Goal: Task Accomplishment & Management: Complete application form

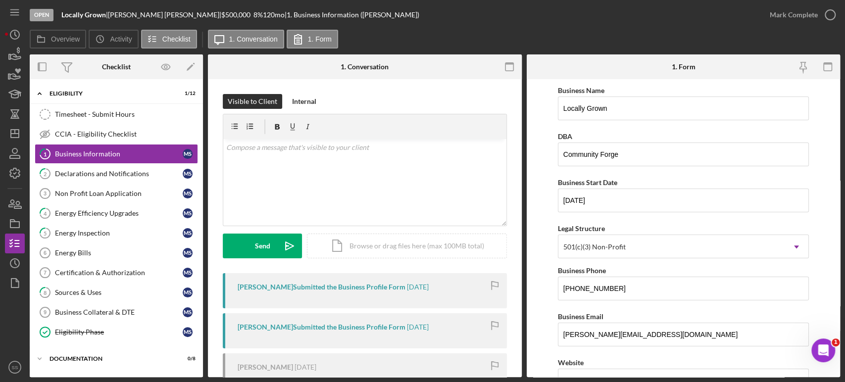
scroll to position [770, 0]
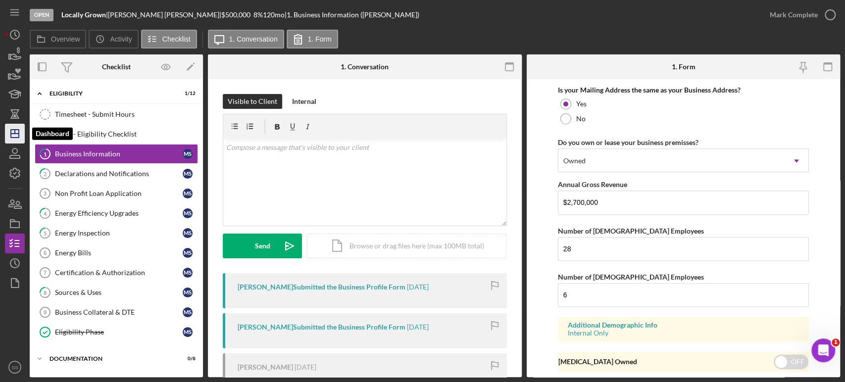
click at [16, 131] on icon "Icon/Dashboard" at bounding box center [14, 133] width 25 height 25
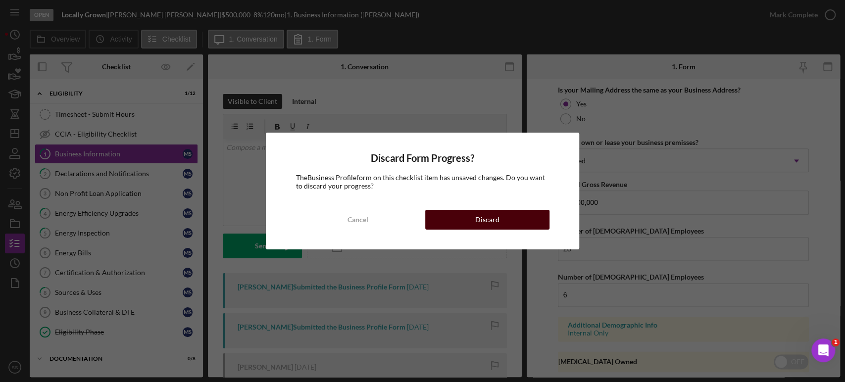
click at [493, 221] on div "Discard" at bounding box center [487, 220] width 24 height 20
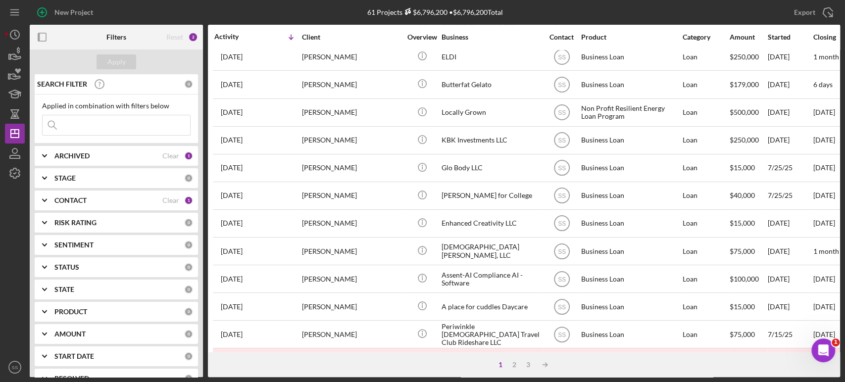
scroll to position [260, 0]
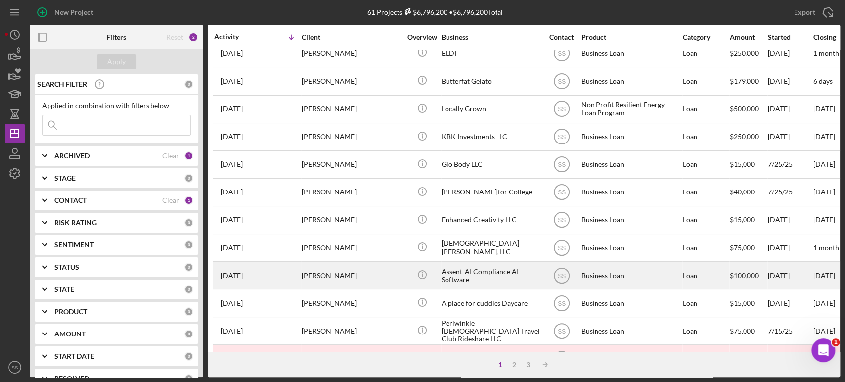
click at [323, 267] on div "[PERSON_NAME]" at bounding box center [351, 275] width 99 height 26
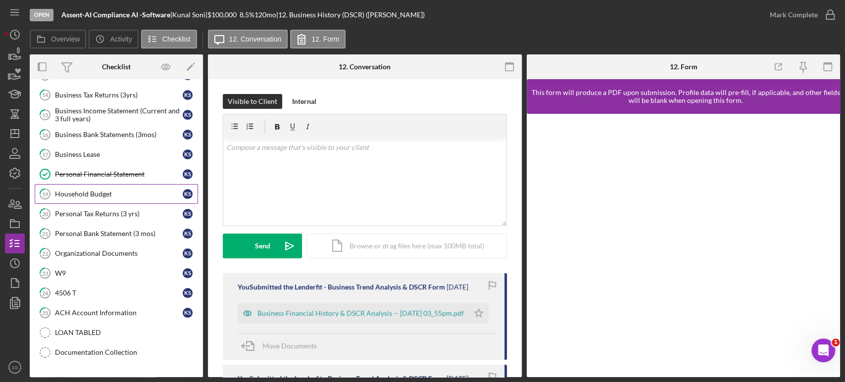
scroll to position [116, 0]
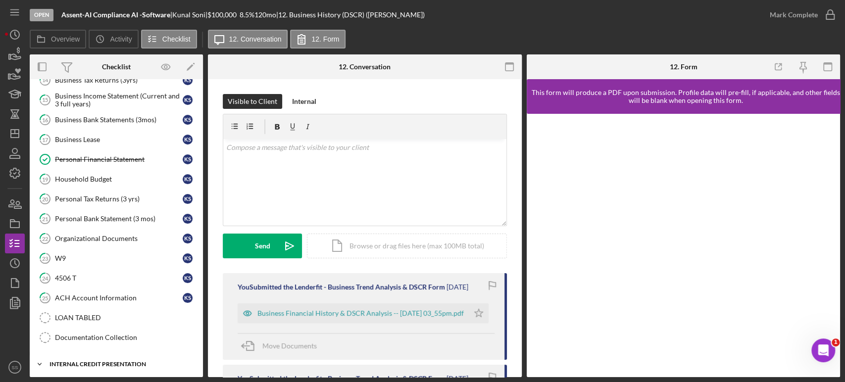
click at [82, 361] on div "Internal Credit Presentation" at bounding box center [120, 364] width 141 height 6
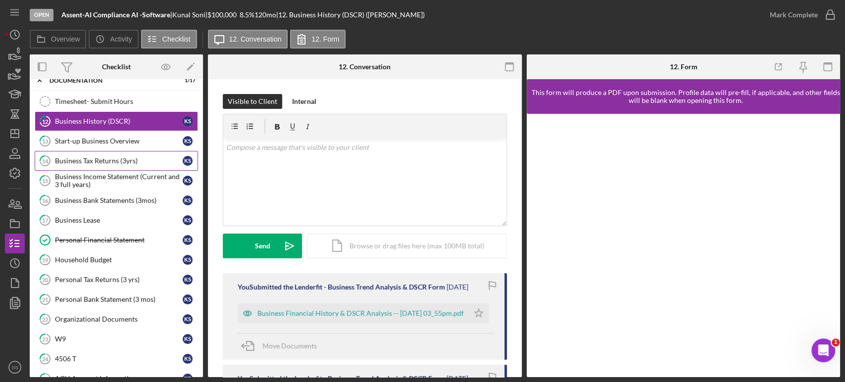
scroll to position [0, 0]
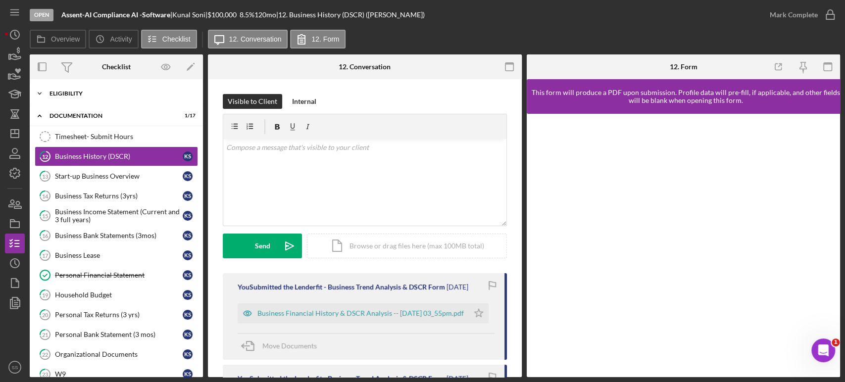
click at [79, 95] on div "Eligibility" at bounding box center [120, 94] width 141 height 6
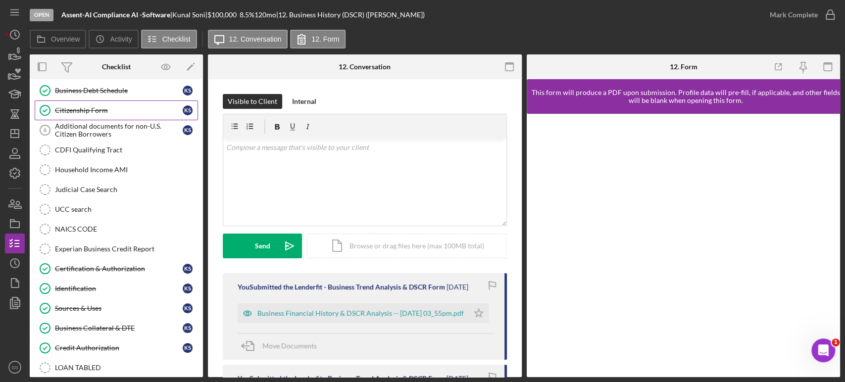
scroll to position [141, 0]
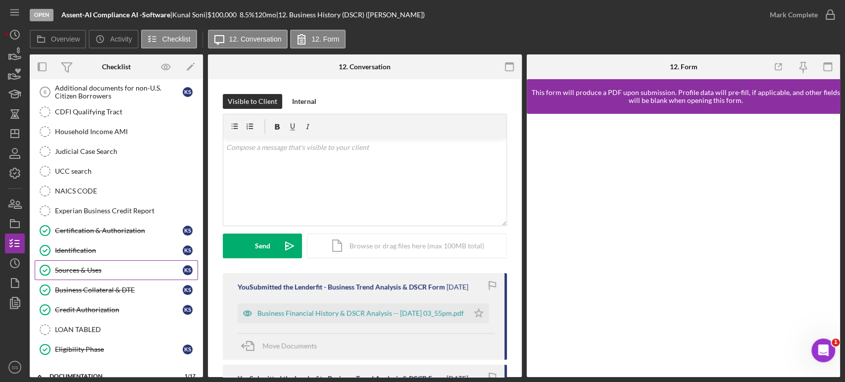
click at [82, 271] on div "Sources & Uses" at bounding box center [119, 270] width 128 height 8
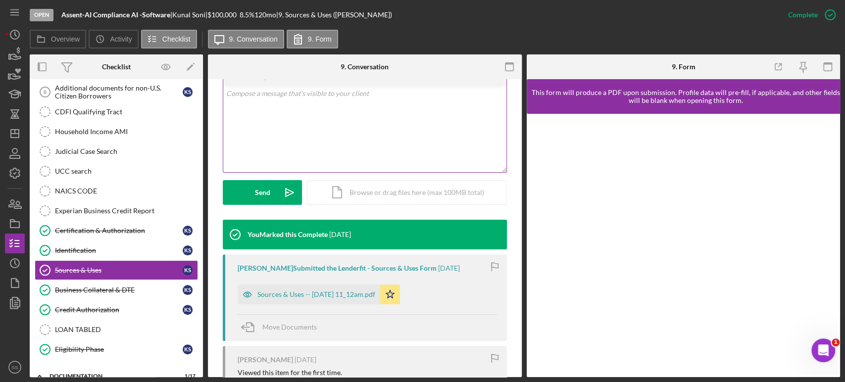
scroll to position [198, 0]
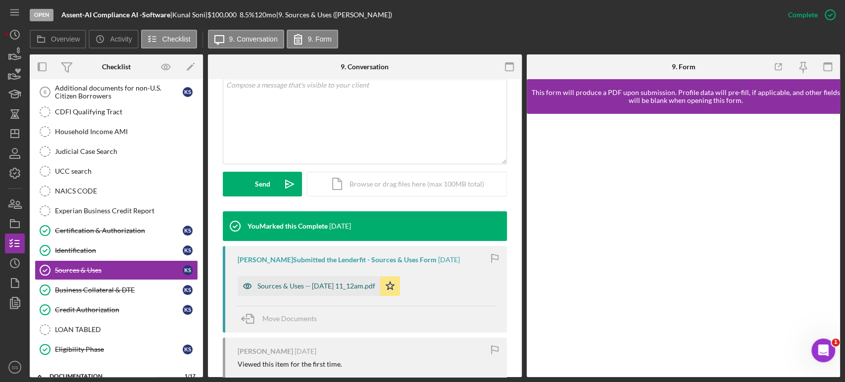
click at [335, 284] on div "Sources & Uses -- [DATE] 11_12am.pdf" at bounding box center [316, 286] width 118 height 8
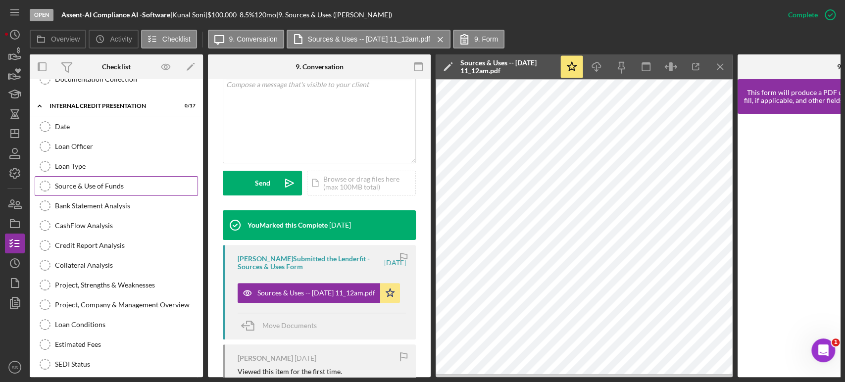
scroll to position [775, 0]
click at [15, 210] on icon "button" at bounding box center [14, 204] width 25 height 25
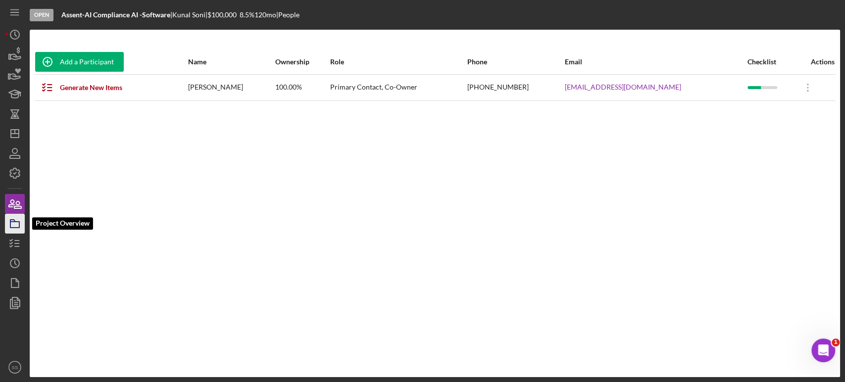
click at [16, 225] on icon "button" at bounding box center [14, 223] width 25 height 25
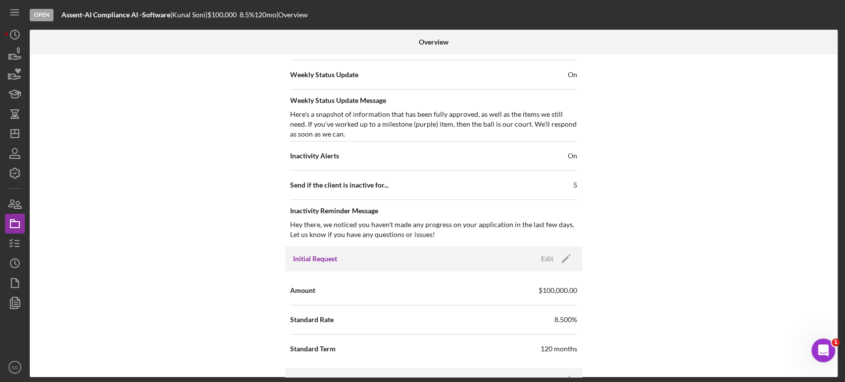
scroll to position [388, 0]
click at [562, 257] on polygon "button" at bounding box center [564, 258] width 7 height 7
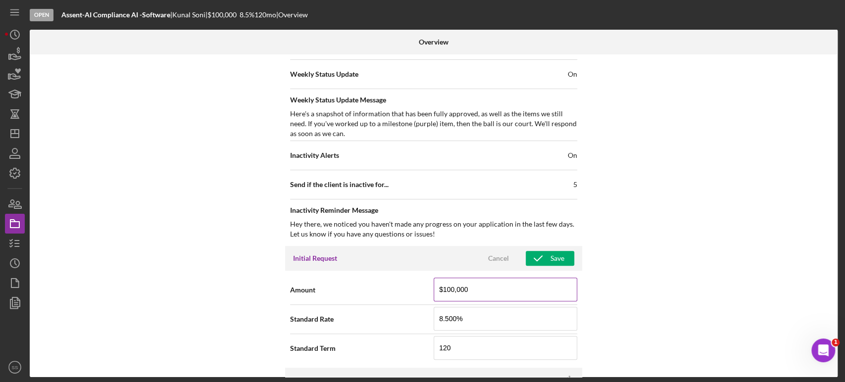
drag, startPoint x: 467, startPoint y: 285, endPoint x: 442, endPoint y: 282, distance: 25.4
click at [442, 282] on input "$100,000" at bounding box center [506, 290] width 144 height 24
type input "$250,000"
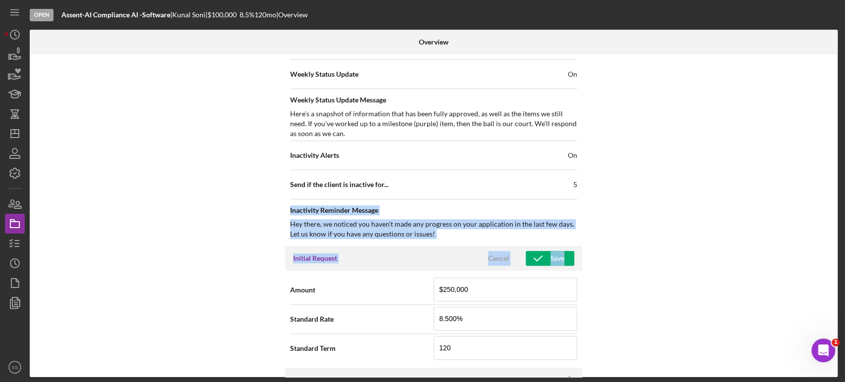
drag, startPoint x: 837, startPoint y: 191, endPoint x: 828, endPoint y: 257, distance: 66.4
click at [828, 257] on div "Internal Workflow Stage Open Icon/Dropdown Arrow Archive (can unarchive later i…" at bounding box center [434, 215] width 808 height 323
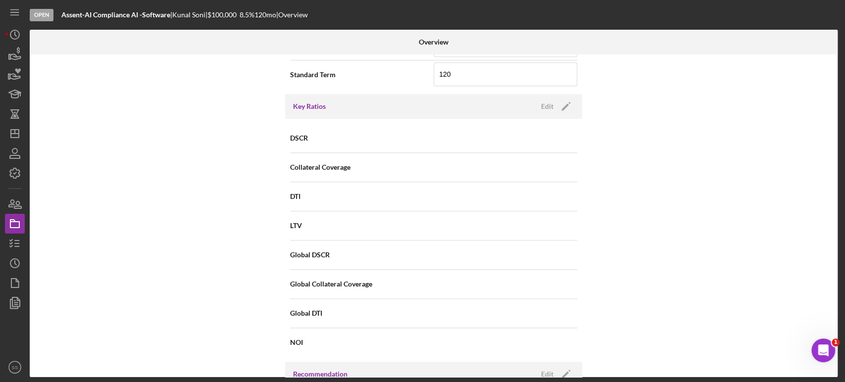
scroll to position [461, 0]
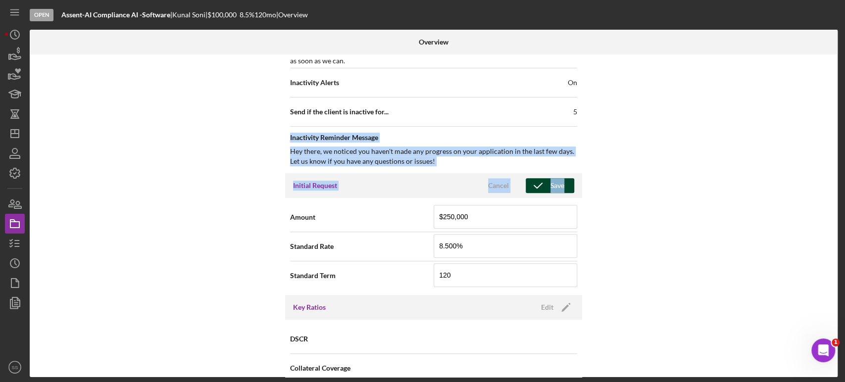
click at [531, 184] on icon "button" at bounding box center [538, 185] width 25 height 25
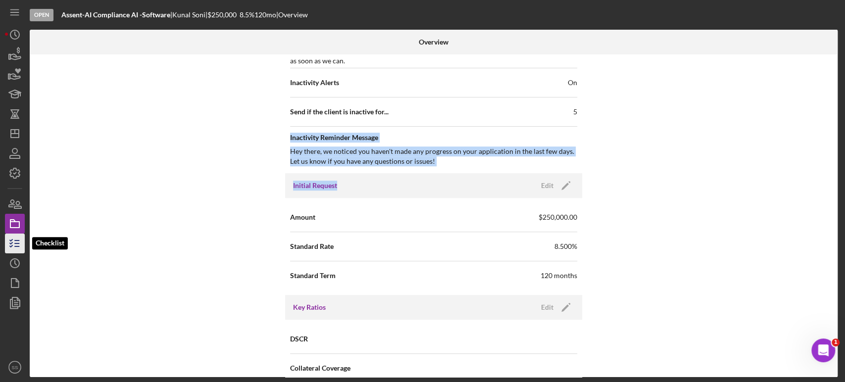
click at [20, 242] on icon "button" at bounding box center [14, 243] width 25 height 25
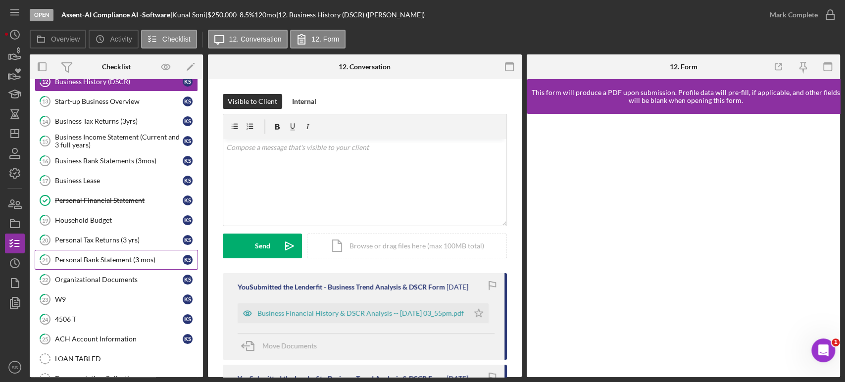
scroll to position [116, 0]
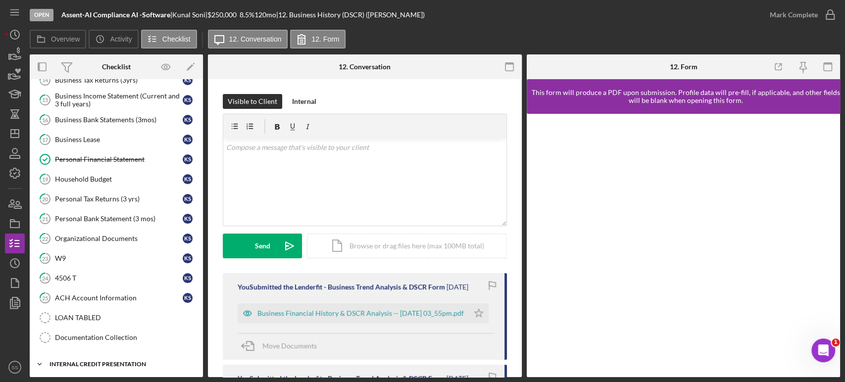
click at [94, 358] on div "Icon/Expander Internal Credit Presentation 0 / 17" at bounding box center [116, 364] width 173 height 20
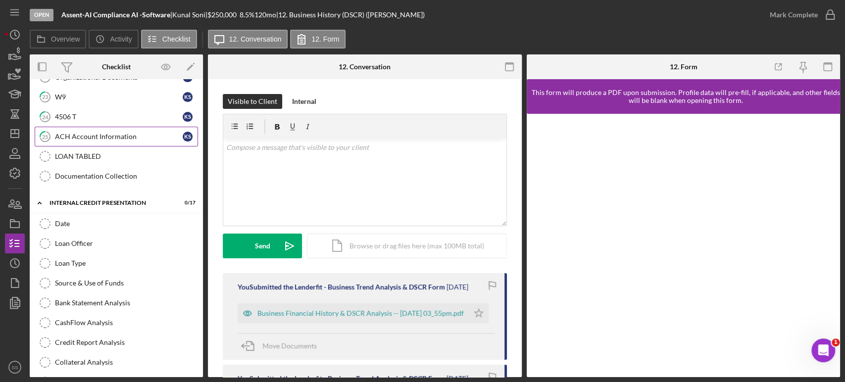
scroll to position [281, 0]
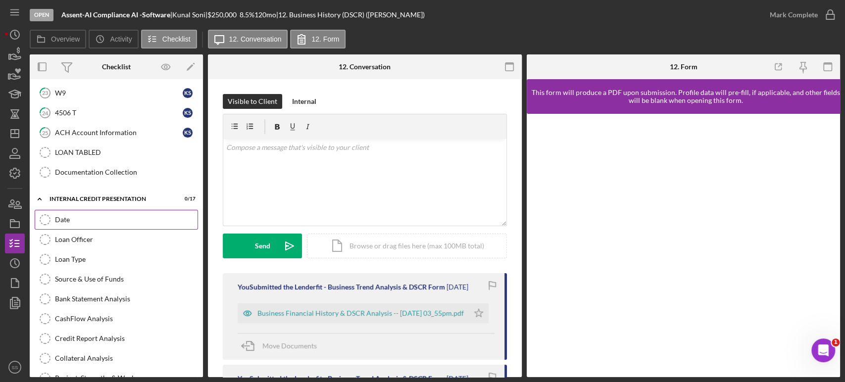
click at [99, 221] on link "Date Date" at bounding box center [116, 220] width 163 height 20
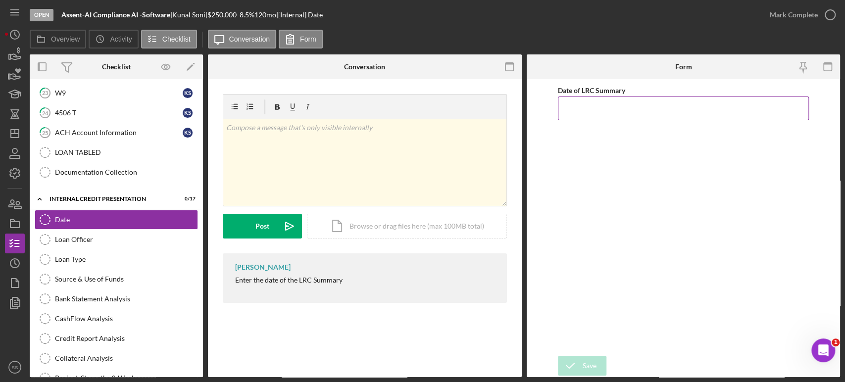
click at [658, 111] on input "Date of LRC Summary" at bounding box center [683, 109] width 251 height 24
type input "[DATE]"
click at [574, 369] on icon "submit" at bounding box center [570, 365] width 25 height 25
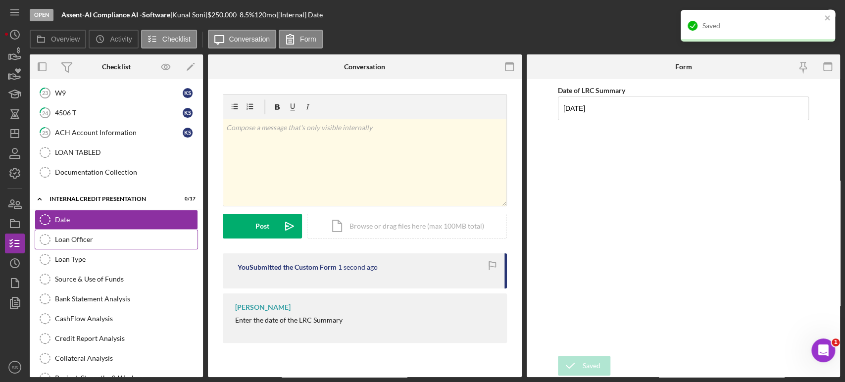
click at [95, 238] on div "Loan Officer" at bounding box center [126, 240] width 143 height 8
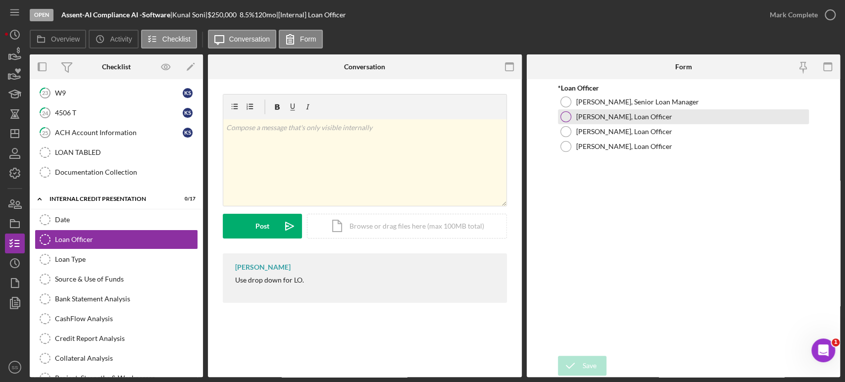
click at [601, 113] on label "[PERSON_NAME], Loan Officer" at bounding box center [624, 117] width 96 height 8
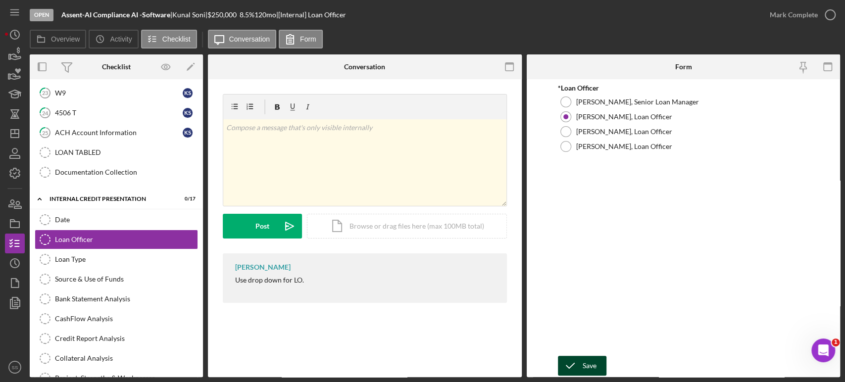
click at [578, 369] on icon "submit" at bounding box center [570, 365] width 25 height 25
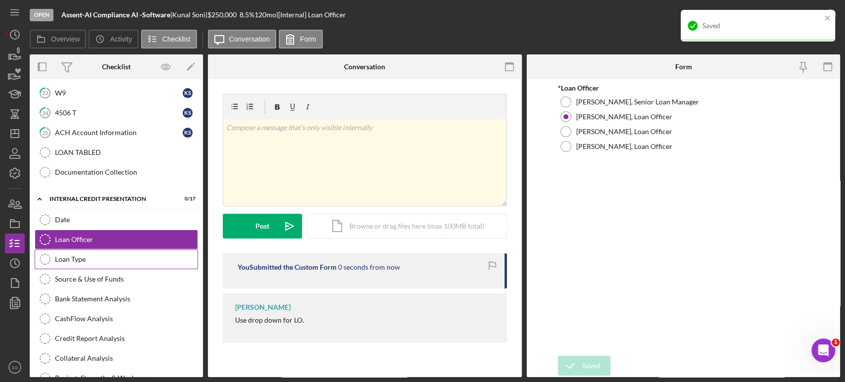
click at [75, 259] on div "Loan Type" at bounding box center [126, 259] width 143 height 8
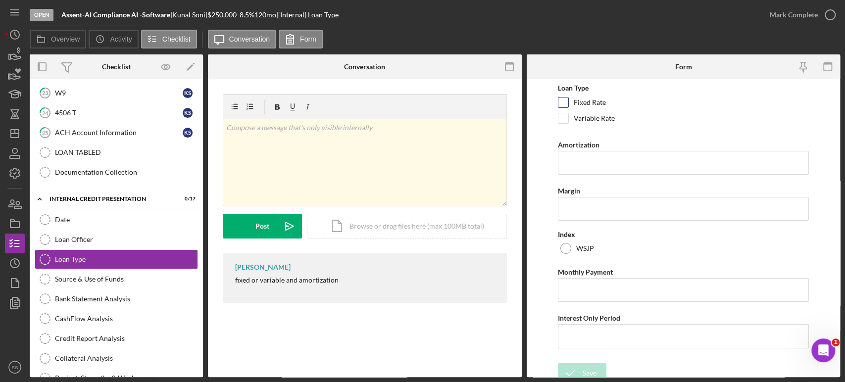
click at [565, 99] on input "Fixed Rate" at bounding box center [563, 103] width 10 height 10
checkbox input "true"
click at [571, 163] on input "Amortization" at bounding box center [683, 163] width 251 height 24
type input "7/10"
click at [572, 288] on input "Monthly Payment" at bounding box center [683, 290] width 251 height 24
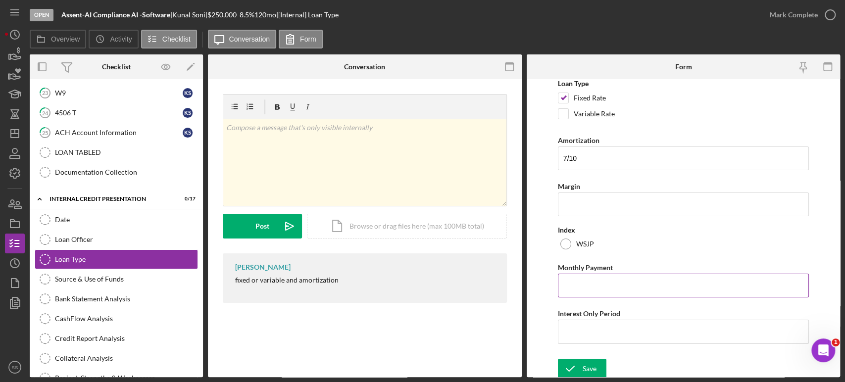
scroll to position [6, 0]
click at [591, 333] on input "Interest Only Period" at bounding box center [683, 330] width 251 height 24
type input "3"
click at [590, 279] on input "Monthly Payment" at bounding box center [683, 284] width 251 height 24
type input "$1,770.83"
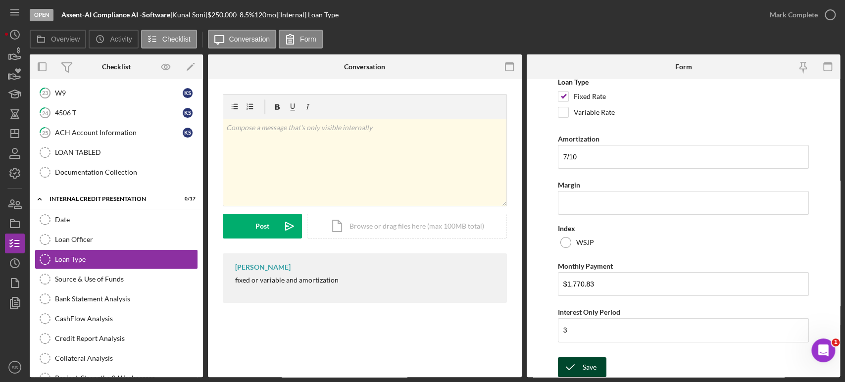
click at [581, 365] on icon "submit" at bounding box center [570, 367] width 25 height 25
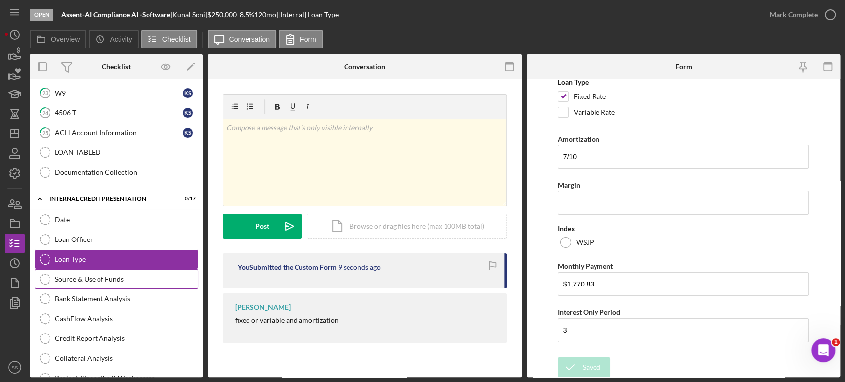
click at [92, 280] on div "Source & Use of Funds" at bounding box center [126, 279] width 143 height 8
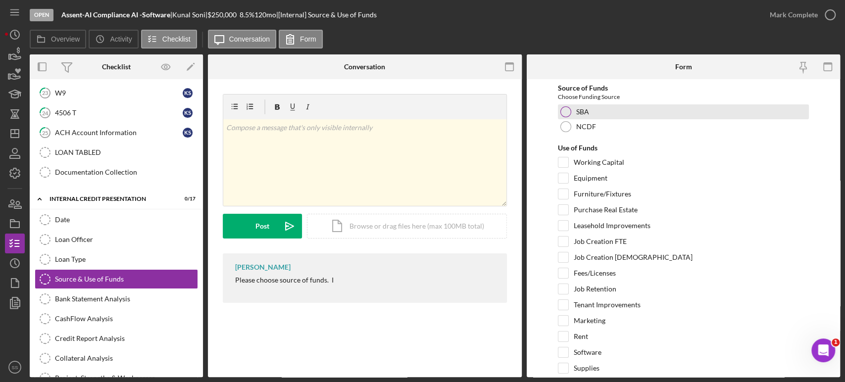
click at [566, 111] on div at bounding box center [565, 111] width 11 height 11
click at [565, 164] on input "Working Capital" at bounding box center [563, 162] width 10 height 10
checkbox input "true"
click at [562, 244] on input "Job Creation FTE" at bounding box center [563, 242] width 10 height 10
checkbox input "true"
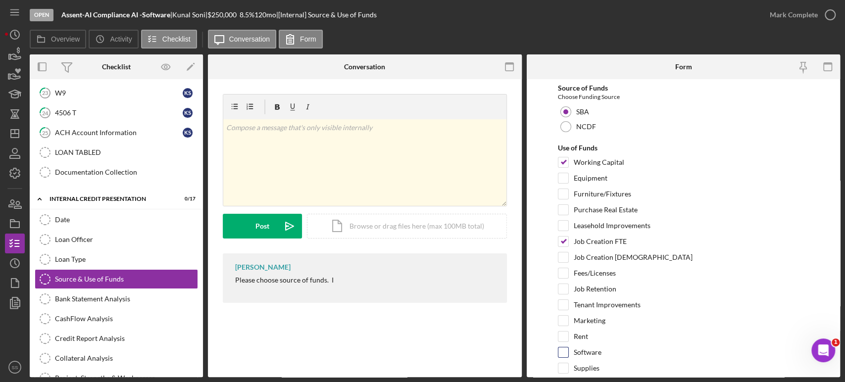
click at [563, 351] on input "Software" at bounding box center [563, 353] width 10 height 10
checkbox input "true"
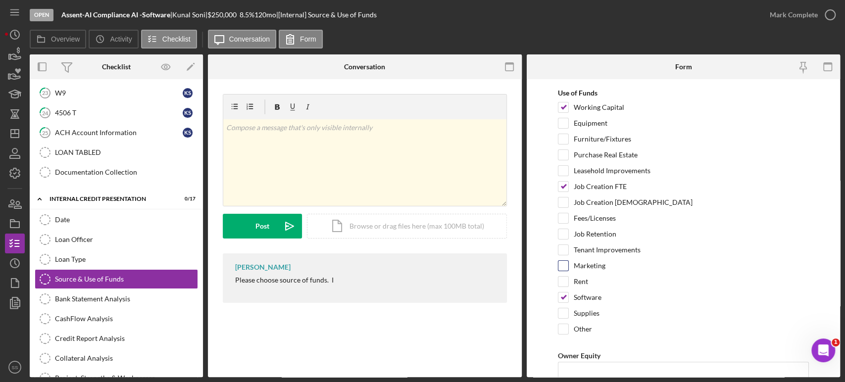
scroll to position [97, 0]
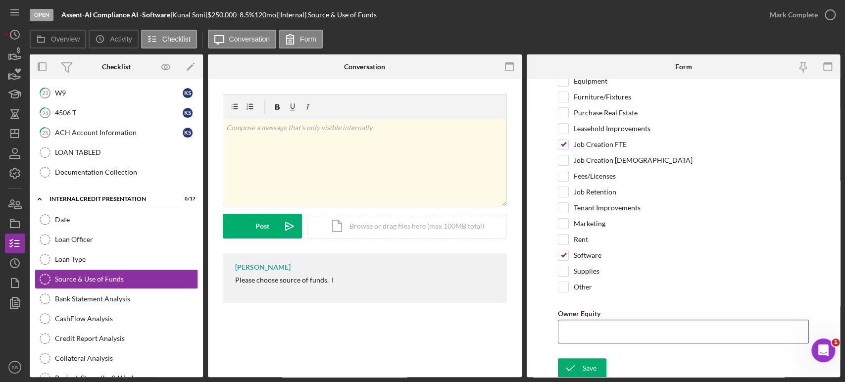
click at [572, 328] on input "Owner Equity" at bounding box center [683, 332] width 251 height 24
click at [571, 327] on input "$25,000" at bounding box center [683, 332] width 251 height 24
type input "$75,000"
click at [581, 360] on icon "submit" at bounding box center [570, 368] width 25 height 25
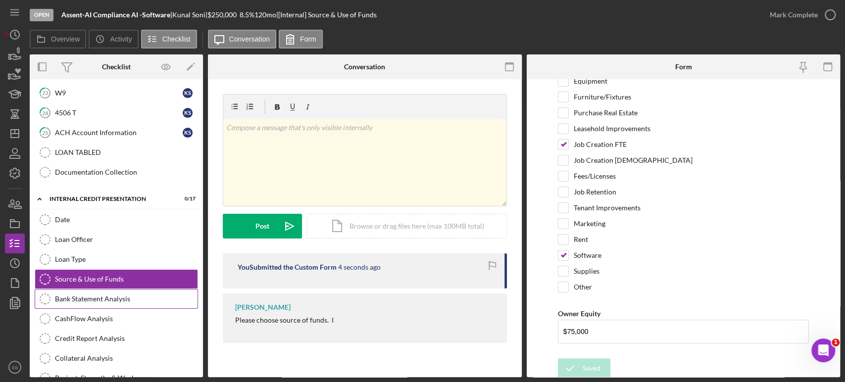
click at [105, 292] on link "Bank Statement Analysis Bank Statement Analysis" at bounding box center [116, 299] width 163 height 20
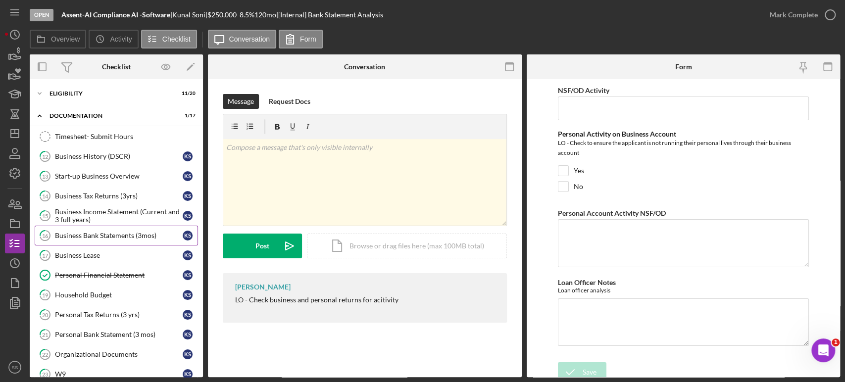
click at [91, 236] on div "Business Bank Statements (3mos)" at bounding box center [119, 236] width 128 height 8
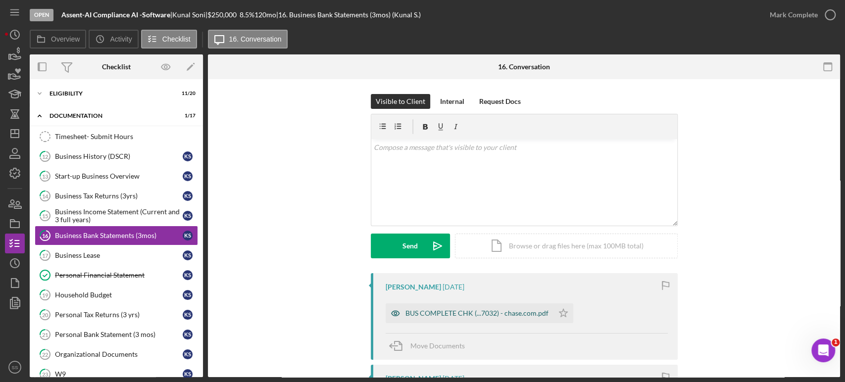
click at [482, 313] on div "BUS COMPLETE CHK (...7032) - chase.com.pdf" at bounding box center [476, 313] width 143 height 8
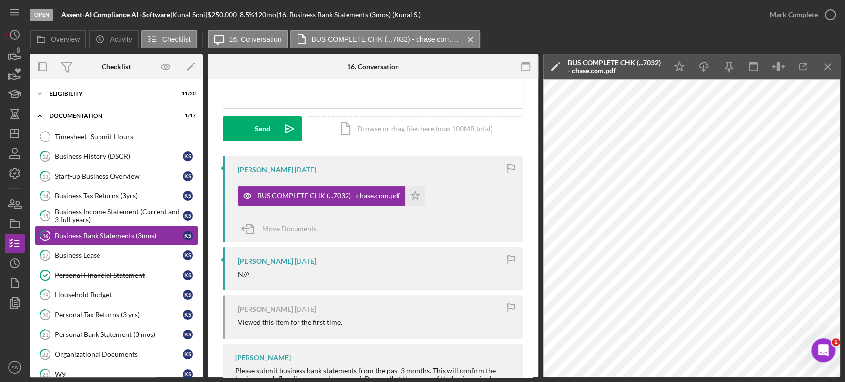
scroll to position [162, 0]
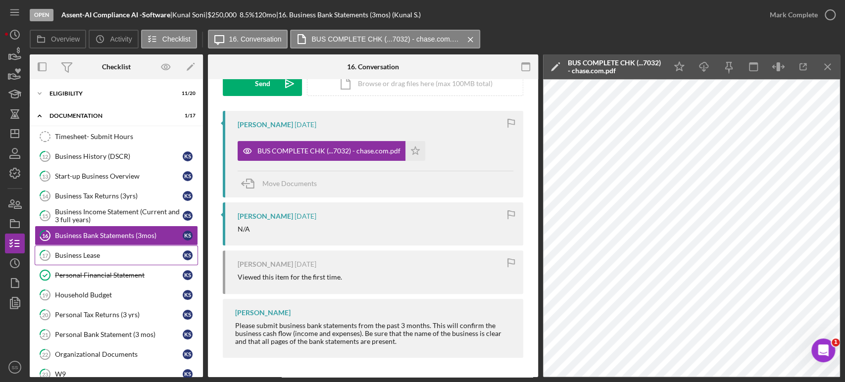
click at [85, 252] on div "Business Lease" at bounding box center [119, 255] width 128 height 8
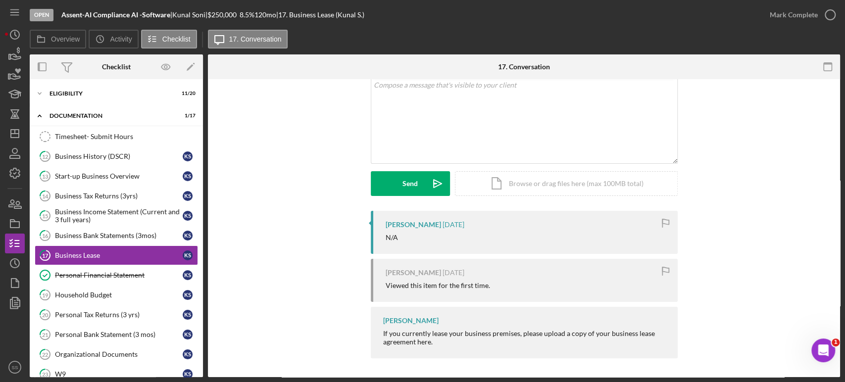
scroll to position [63, 0]
click at [79, 271] on div "Personal Financial Statement" at bounding box center [119, 275] width 128 height 8
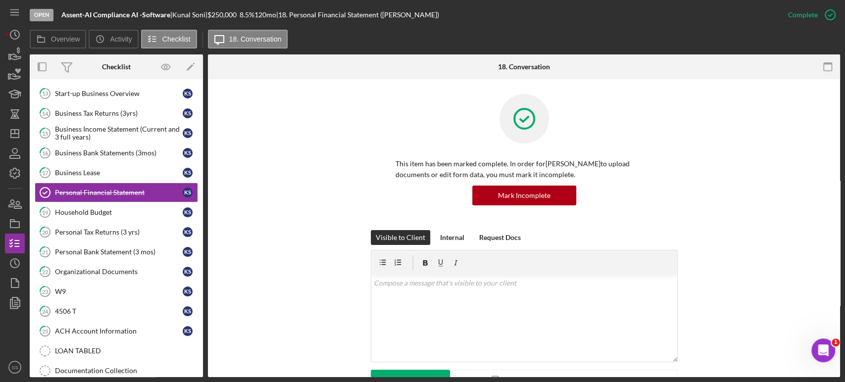
scroll to position [116, 0]
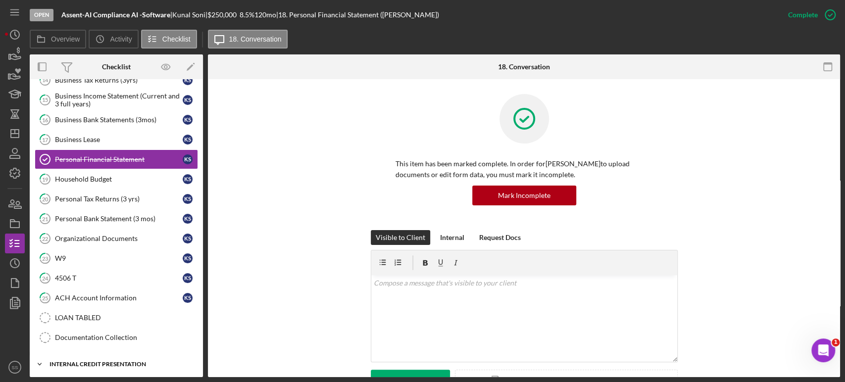
click at [97, 361] on div "Internal Credit Presentation" at bounding box center [120, 364] width 141 height 6
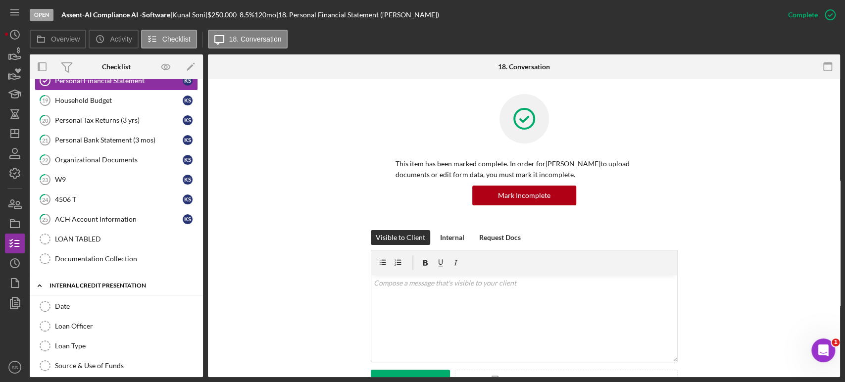
scroll to position [336, 0]
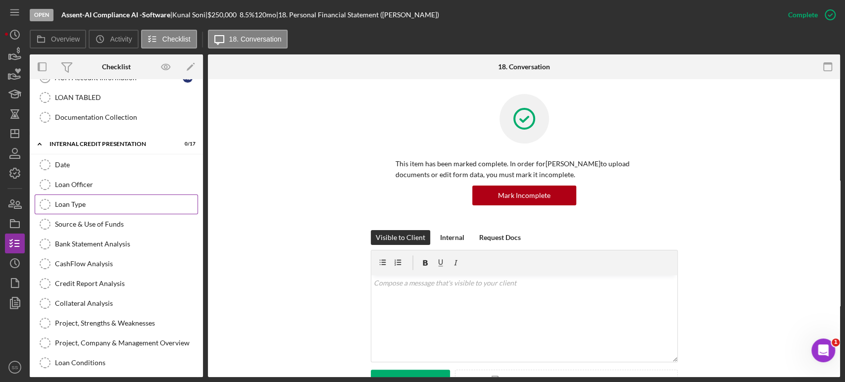
click at [79, 201] on div "Loan Type" at bounding box center [126, 205] width 143 height 8
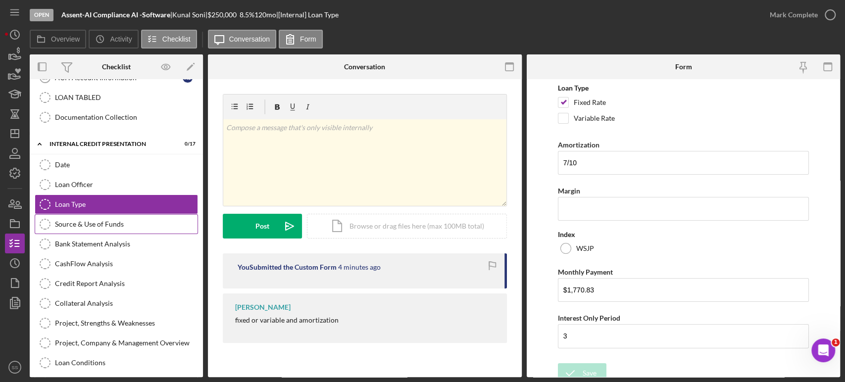
click at [79, 221] on div "Source & Use of Funds" at bounding box center [126, 224] width 143 height 8
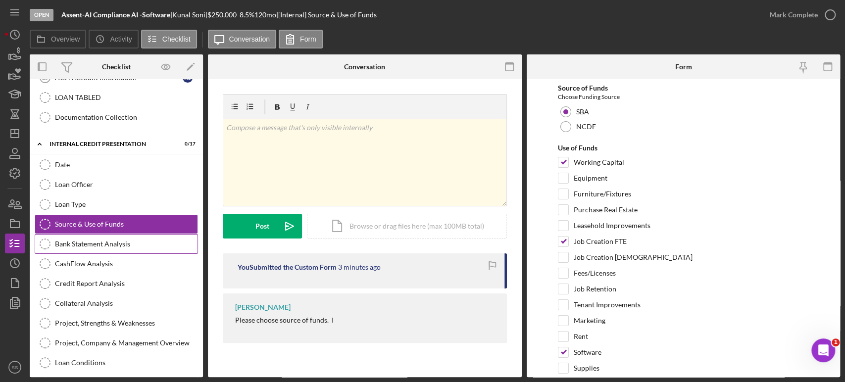
click at [74, 247] on link "Bank Statement Analysis Bank Statement Analysis" at bounding box center [116, 244] width 163 height 20
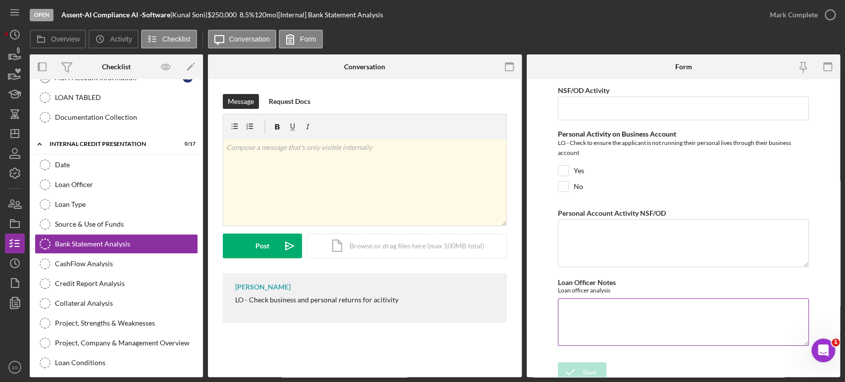
click at [600, 310] on textarea "Loan Officer Notes" at bounding box center [683, 323] width 251 height 48
paste textarea "The account currently shows a balance of $9,941, with only limited activity bec…"
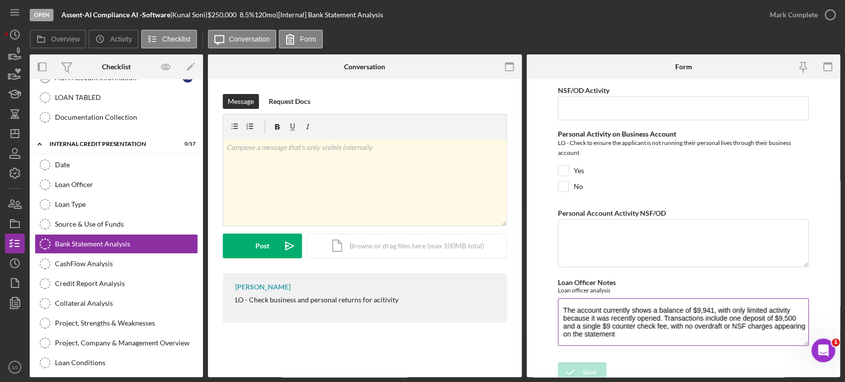
scroll to position [32, 0]
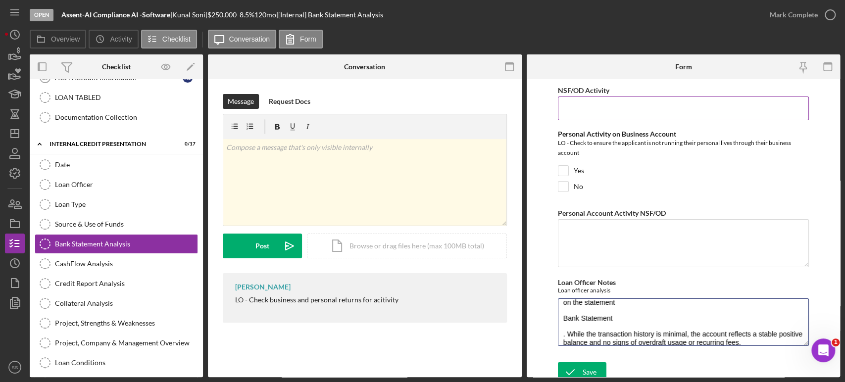
type textarea "The account currently shows a balance of $9,941, with only limited activity bec…"
click at [570, 99] on input "NSF/OD Activity" at bounding box center [683, 109] width 251 height 24
type input "0"
click at [565, 185] on input "No" at bounding box center [563, 187] width 10 height 10
checkbox input "true"
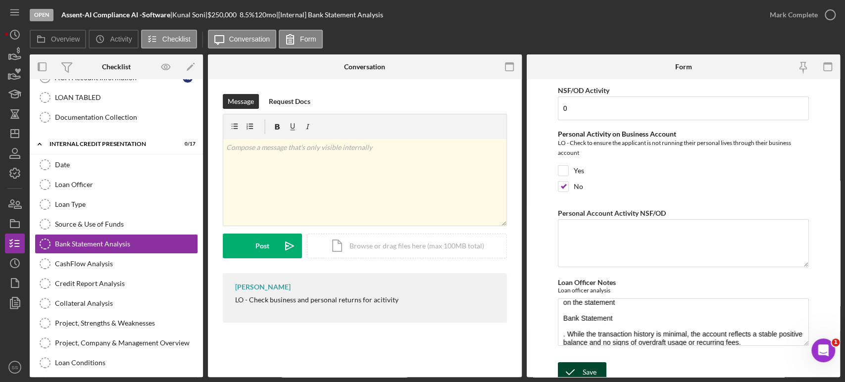
click at [576, 369] on icon "submit" at bounding box center [570, 372] width 25 height 25
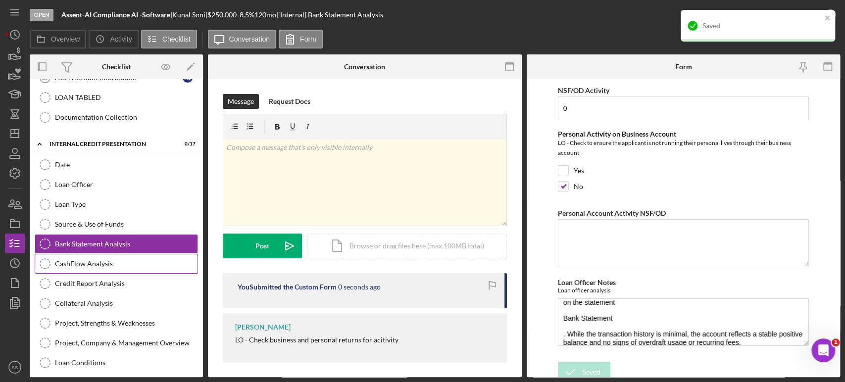
click at [77, 264] on div "CashFlow Analysis" at bounding box center [126, 264] width 143 height 8
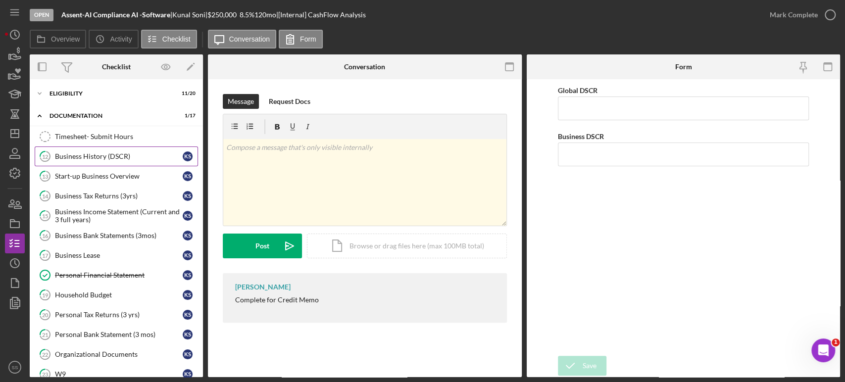
click at [89, 153] on div "Business History (DSCR)" at bounding box center [119, 156] width 128 height 8
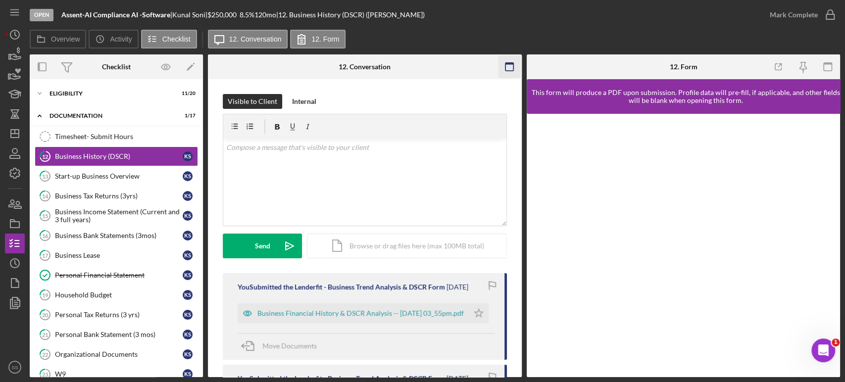
click at [511, 67] on icon "button" at bounding box center [509, 67] width 22 height 22
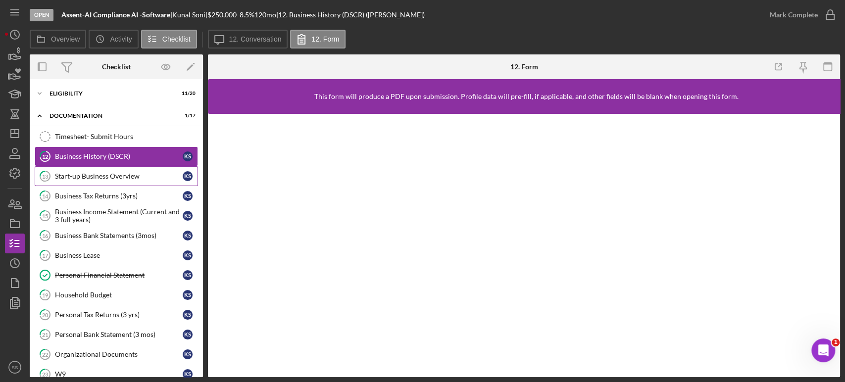
click at [75, 170] on link "13 Start-up Business Overview K S" at bounding box center [116, 176] width 163 height 20
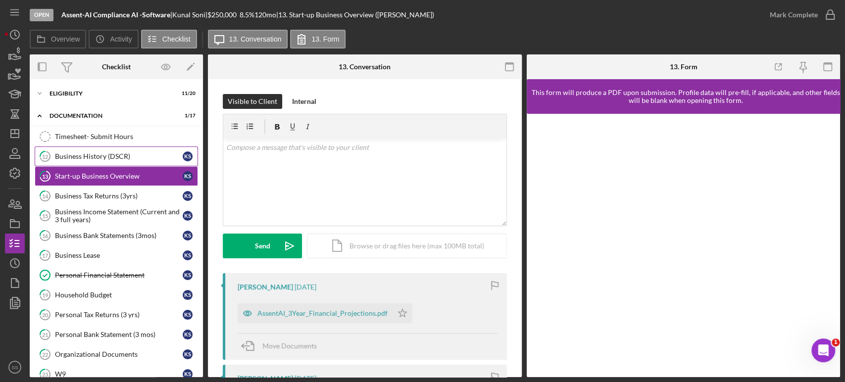
click at [76, 153] on div "Business History (DSCR)" at bounding box center [119, 156] width 128 height 8
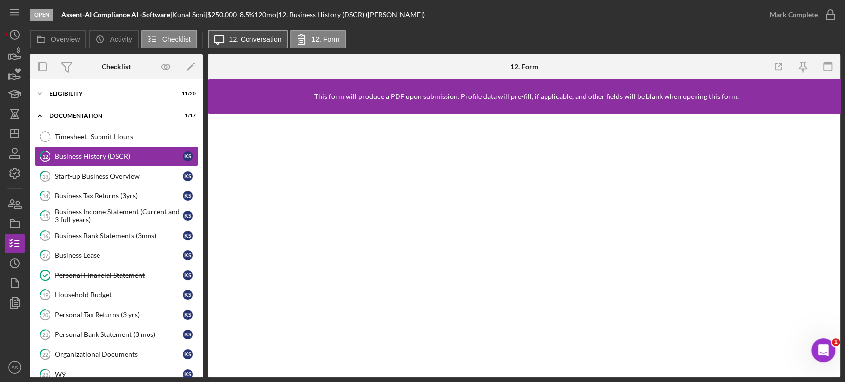
click at [249, 34] on button "Icon/Message 12. Conversation" at bounding box center [248, 39] width 80 height 19
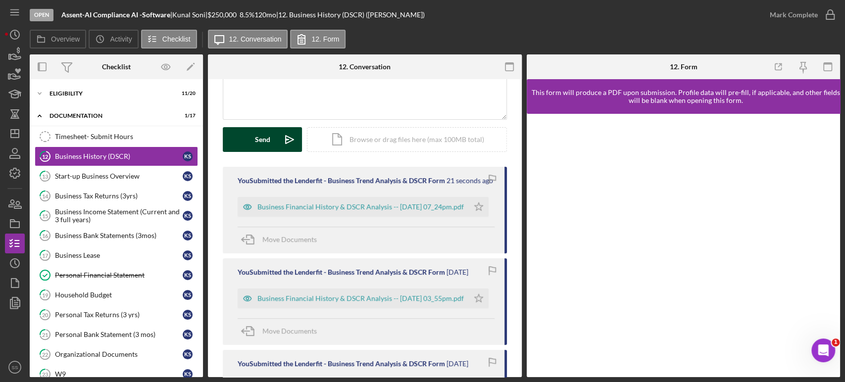
scroll to position [110, 0]
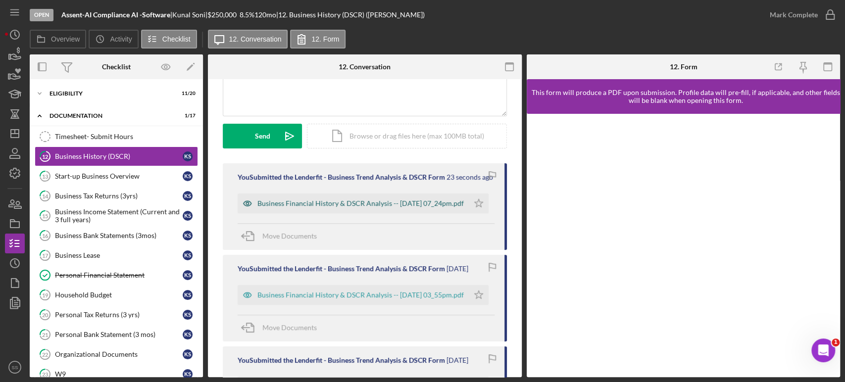
click at [303, 207] on div "Business Financial History & DSCR Analysis -- [DATE] 07_24pm.pdf" at bounding box center [360, 204] width 206 height 8
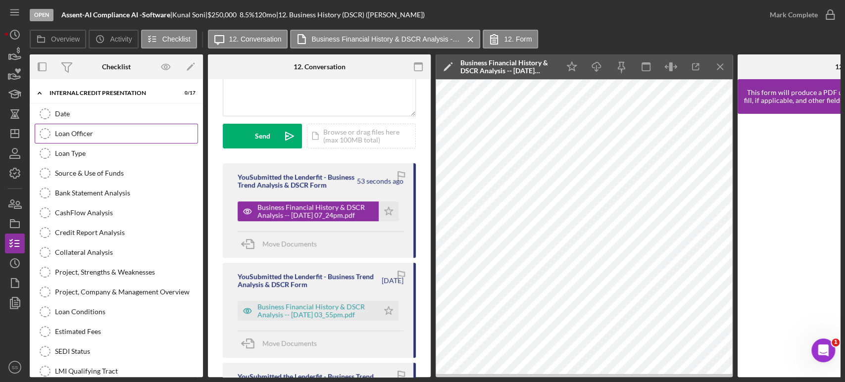
scroll to position [349, 0]
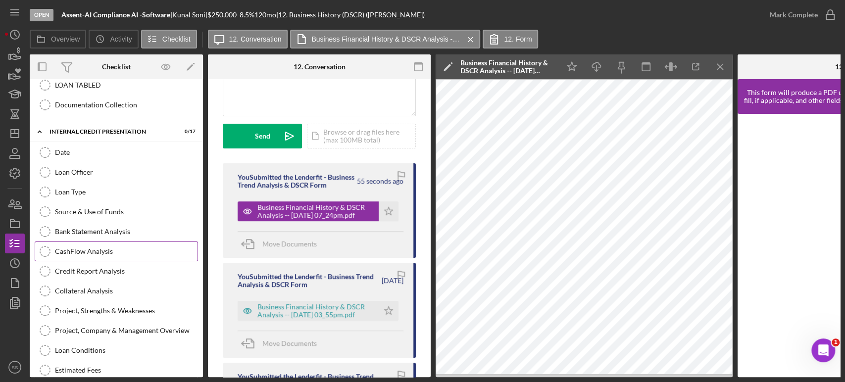
click at [76, 251] on div "CashFlow Analysis" at bounding box center [126, 252] width 143 height 8
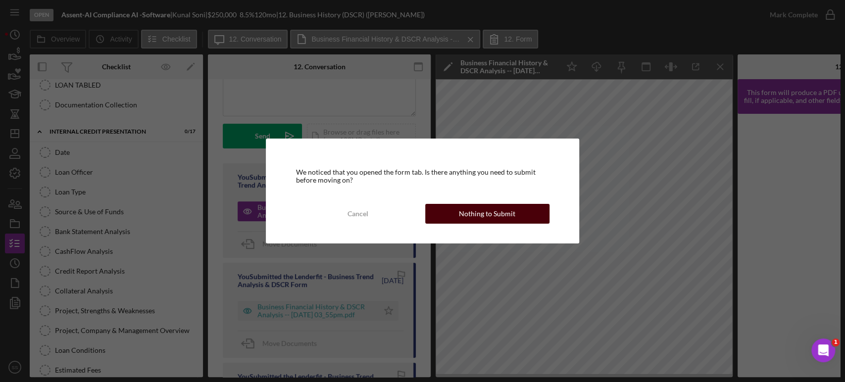
click at [452, 213] on button "Nothing to Submit" at bounding box center [487, 214] width 124 height 20
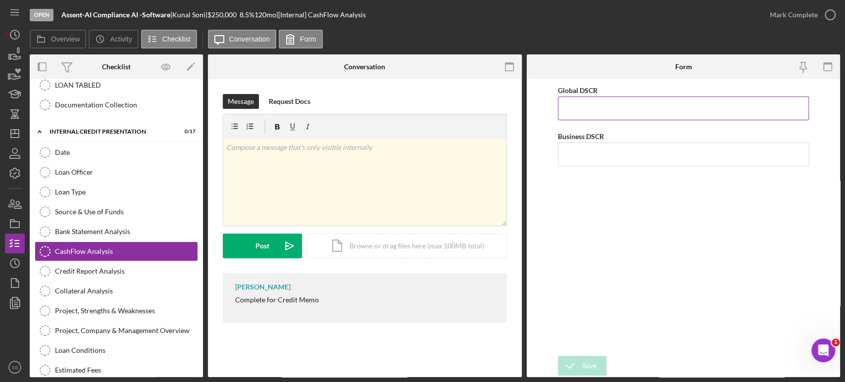
click at [588, 113] on input "Global DSCR" at bounding box center [683, 109] width 251 height 24
type input "3.8"
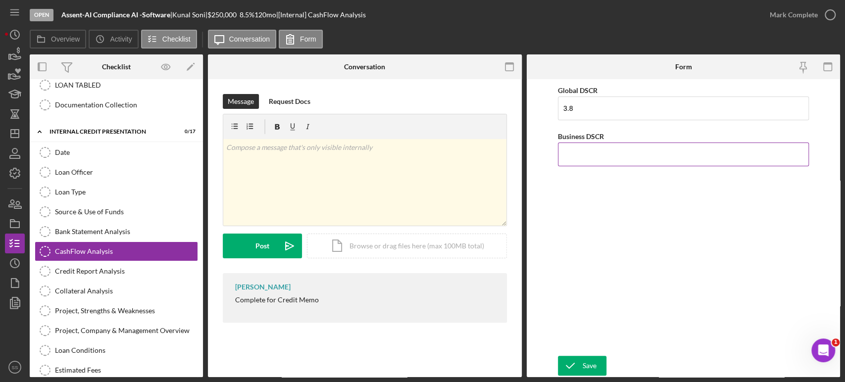
click at [585, 155] on input "Business DSCR" at bounding box center [683, 155] width 251 height 24
type input "4.42"
click at [590, 115] on input "3.8" at bounding box center [683, 109] width 251 height 24
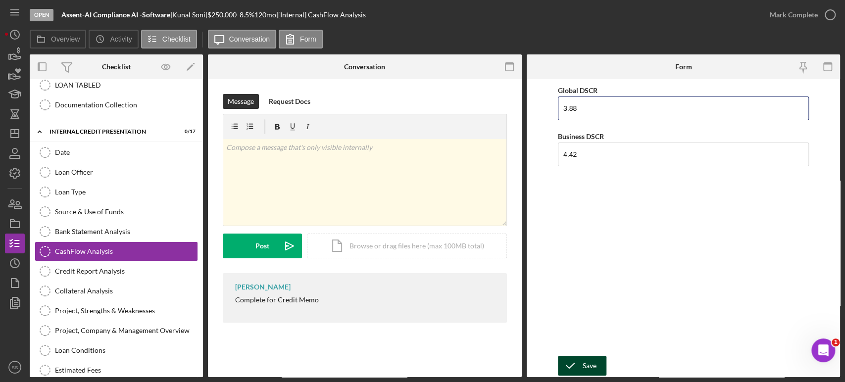
type input "3.88"
click at [579, 363] on icon "submit" at bounding box center [570, 365] width 25 height 25
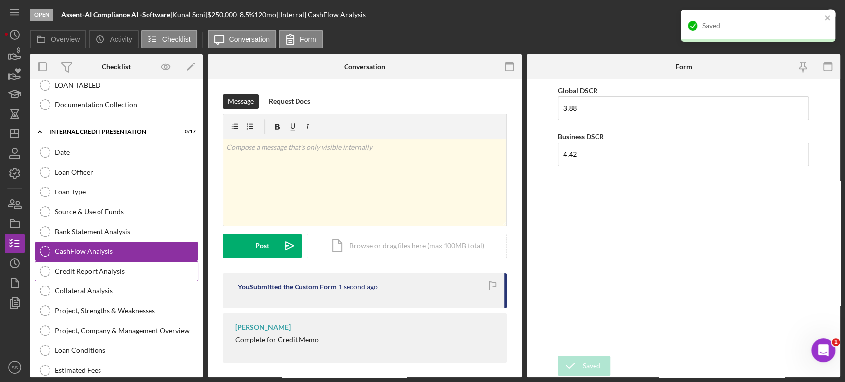
click at [87, 267] on div "Credit Report Analysis" at bounding box center [126, 271] width 143 height 8
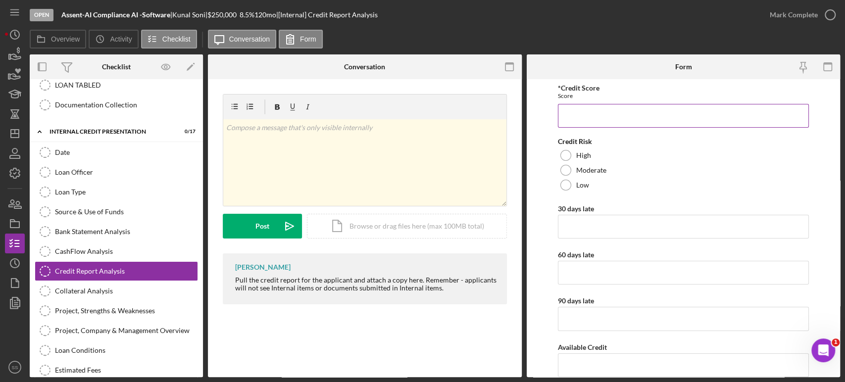
click at [628, 124] on input "*Credit Score" at bounding box center [683, 116] width 251 height 24
type input "816"
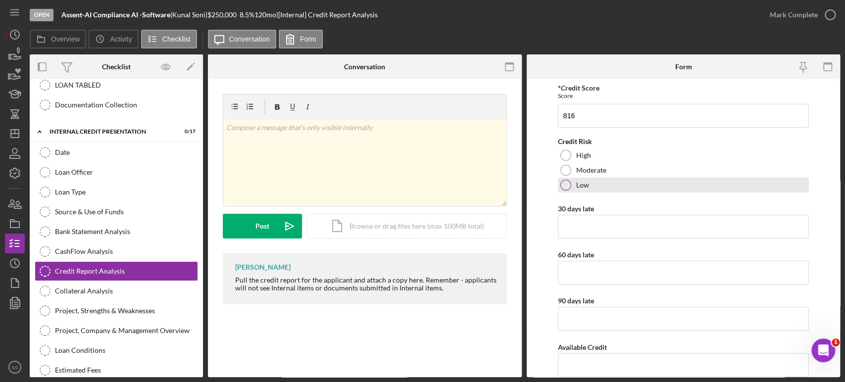
click at [568, 185] on div at bounding box center [565, 185] width 11 height 11
click at [571, 226] on input "30 days late" at bounding box center [683, 227] width 251 height 24
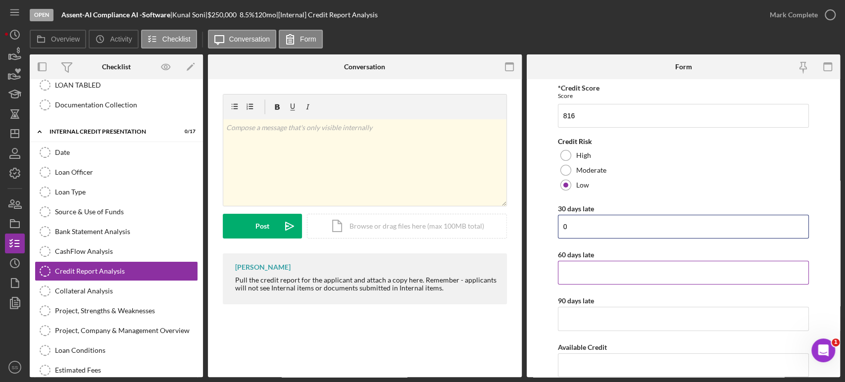
type input "0"
click at [568, 260] on div "60 days late" at bounding box center [683, 255] width 251 height 12
click at [573, 273] on input "60 days late" at bounding box center [683, 273] width 251 height 24
type input "0"
click at [573, 317] on input "90 days late" at bounding box center [683, 319] width 251 height 24
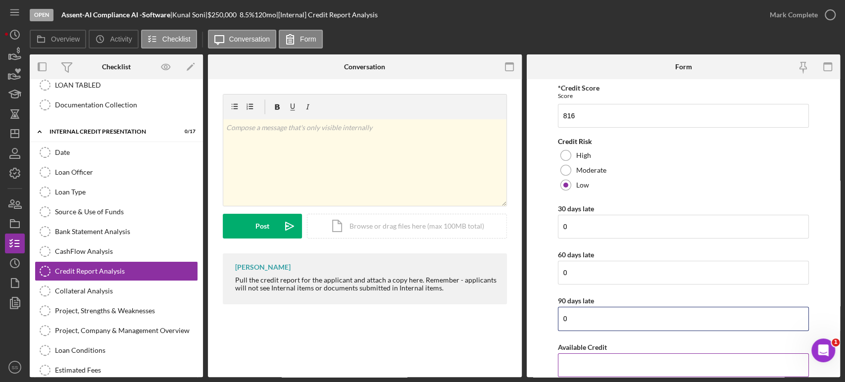
type input "0"
click at [580, 358] on input "Available Credit" at bounding box center [683, 365] width 251 height 24
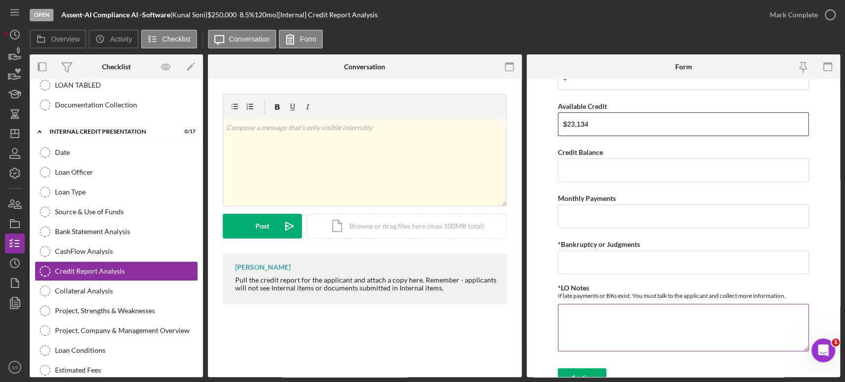
scroll to position [251, 0]
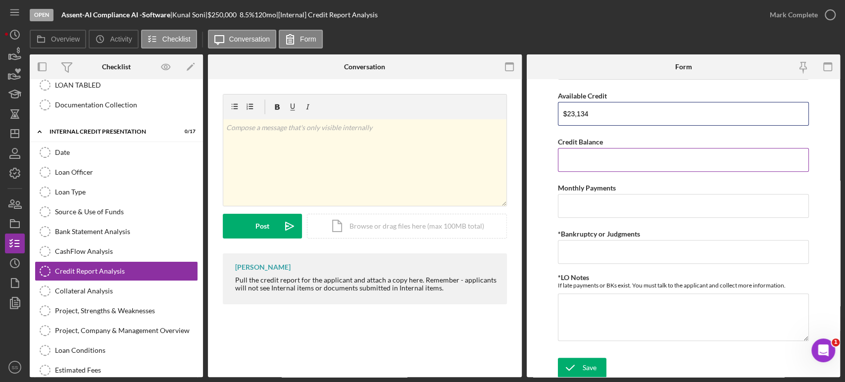
type input "$23,134"
click at [595, 151] on input "Credit Balance" at bounding box center [683, 160] width 251 height 24
type input "$255,373"
click at [586, 202] on input "Monthly Payments" at bounding box center [683, 206] width 251 height 24
type input "$1,501"
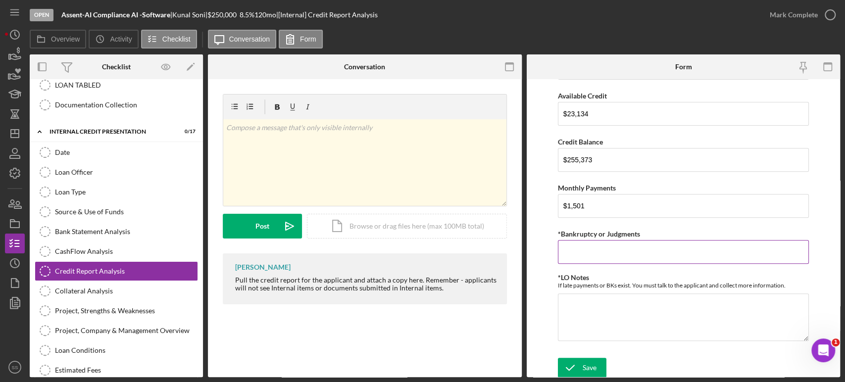
click at [583, 254] on input "*Bankruptcy or Judgments" at bounding box center [683, 252] width 251 height 24
type input "0"
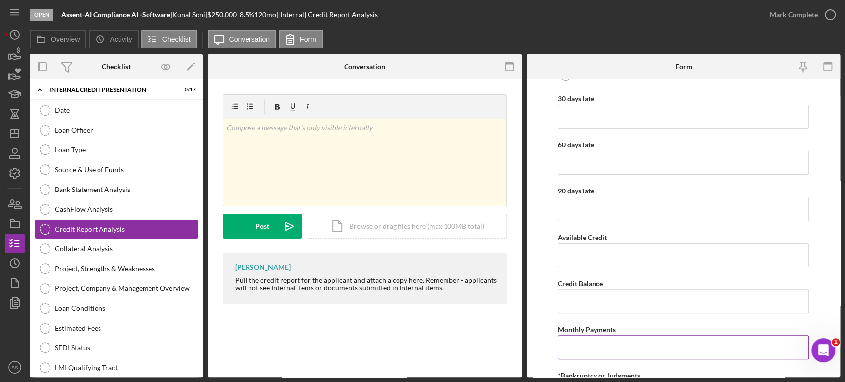
scroll to position [55, 0]
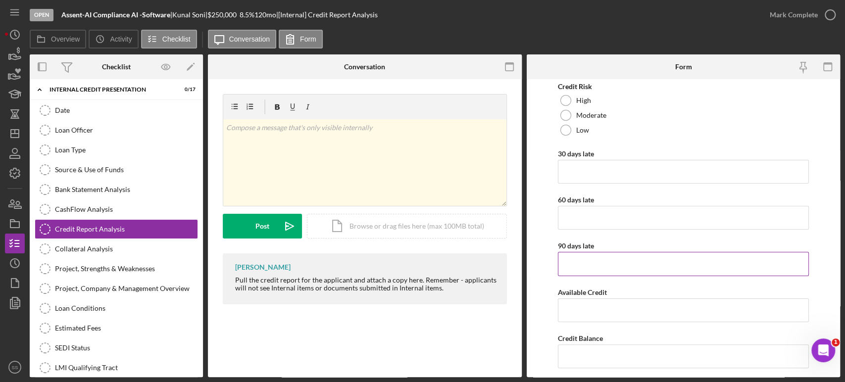
click at [581, 262] on input "90 days late" at bounding box center [683, 264] width 251 height 24
type input "0"
click at [560, 226] on input "60 days late" at bounding box center [683, 218] width 251 height 24
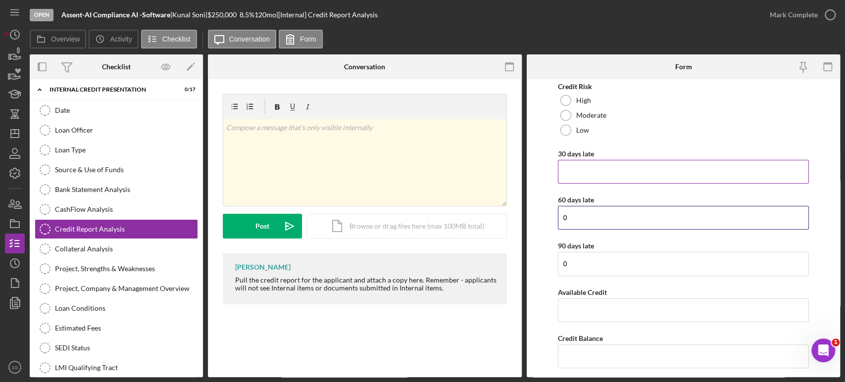
type input "0"
click at [566, 170] on input "30 days late" at bounding box center [683, 172] width 251 height 24
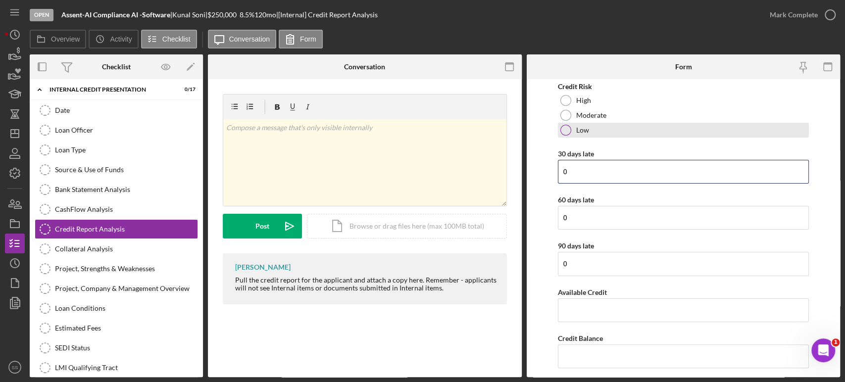
type input "0"
click at [563, 126] on div at bounding box center [565, 130] width 11 height 11
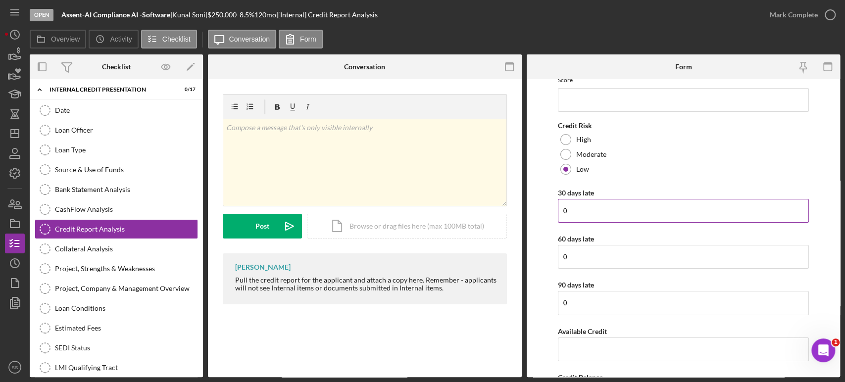
scroll to position [0, 0]
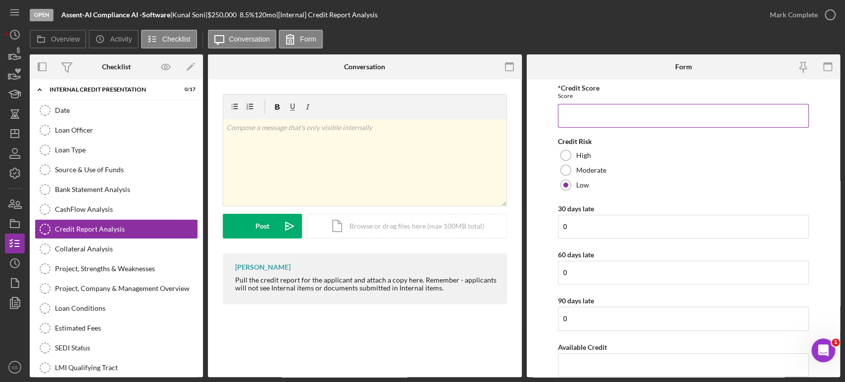
click at [581, 115] on input "*Credit Score" at bounding box center [683, 116] width 251 height 24
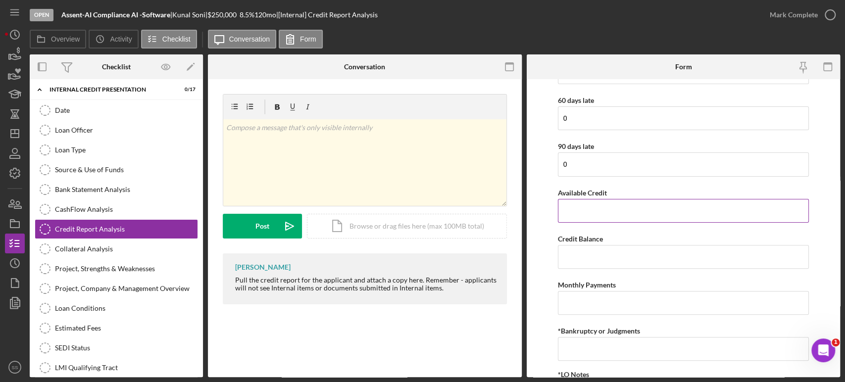
scroll to position [165, 0]
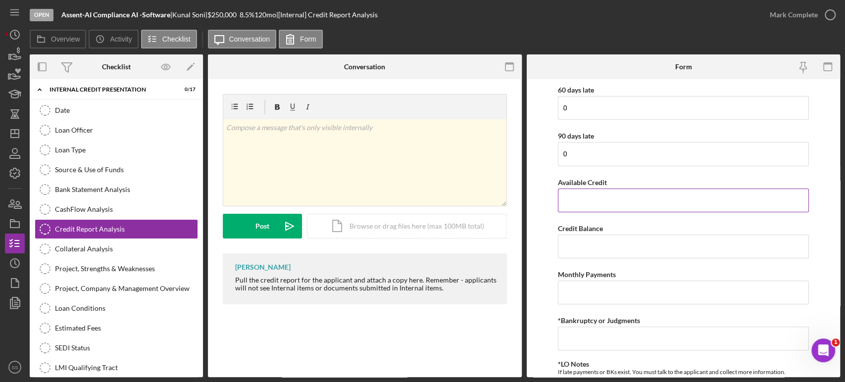
type input "816"
click at [575, 201] on input "Available Credit" at bounding box center [683, 201] width 251 height 24
type input "$23,134"
click at [577, 249] on input "Credit Balance" at bounding box center [683, 247] width 251 height 24
type input "$255,373"
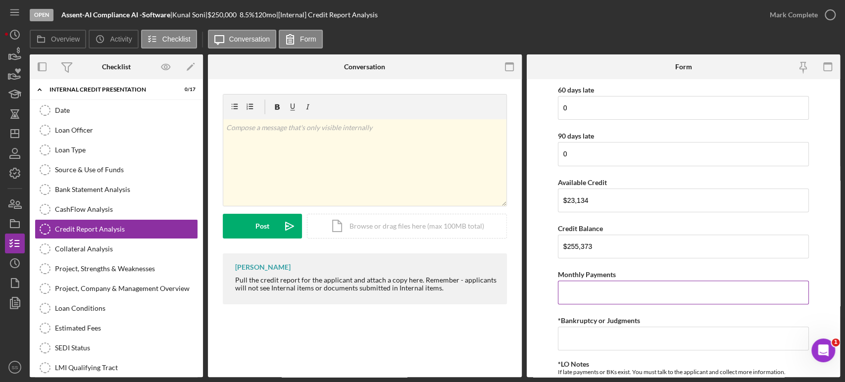
click at [577, 290] on input "Monthly Payments" at bounding box center [683, 293] width 251 height 24
type input "$1,501"
click at [581, 336] on input "*Bankruptcy or Judgments" at bounding box center [683, 339] width 251 height 24
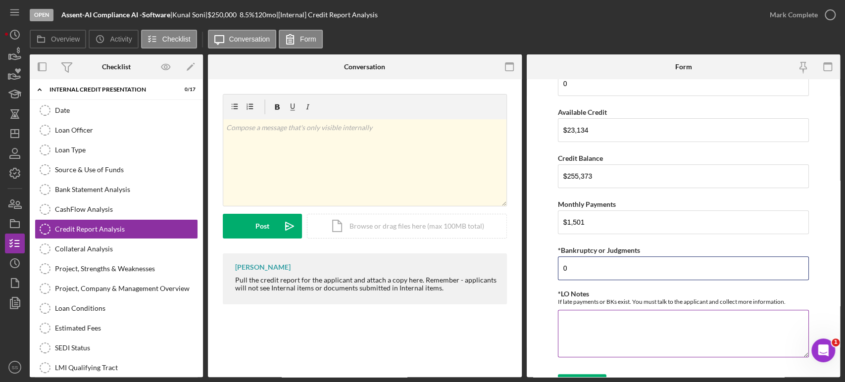
scroll to position [251, 0]
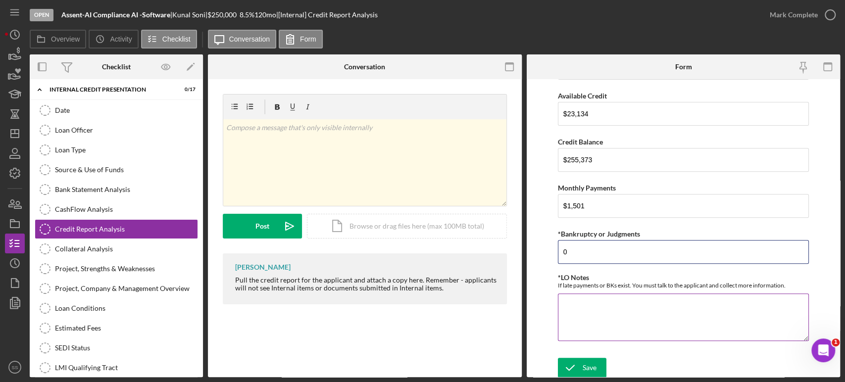
type input "0"
click at [579, 308] on textarea "*LO Notes" at bounding box center [683, 318] width 251 height 48
paste textarea "[PERSON_NAME] maintains an excellent credit profile, with a FICO score of 816 a…"
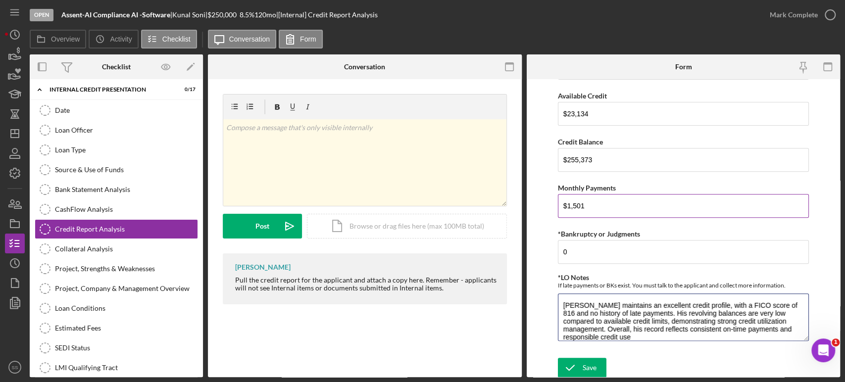
scroll to position [0, 0]
type textarea "[PERSON_NAME] maintains an excellent credit profile, with a FICO score of 816 a…"
click at [585, 361] on div "Save" at bounding box center [590, 368] width 14 height 20
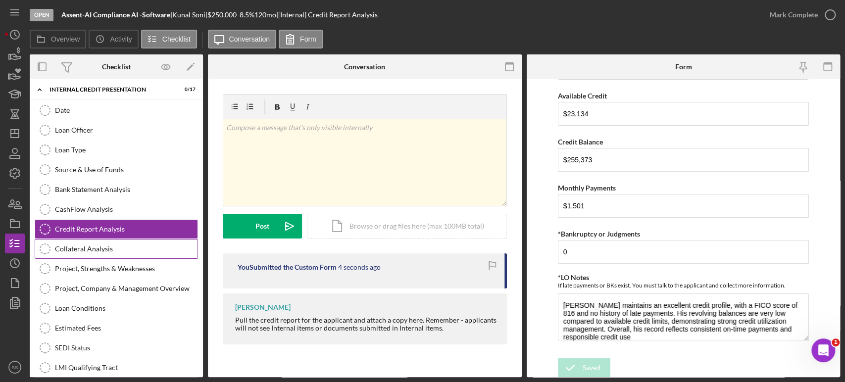
click at [85, 245] on div "Collateral Analysis" at bounding box center [126, 249] width 143 height 8
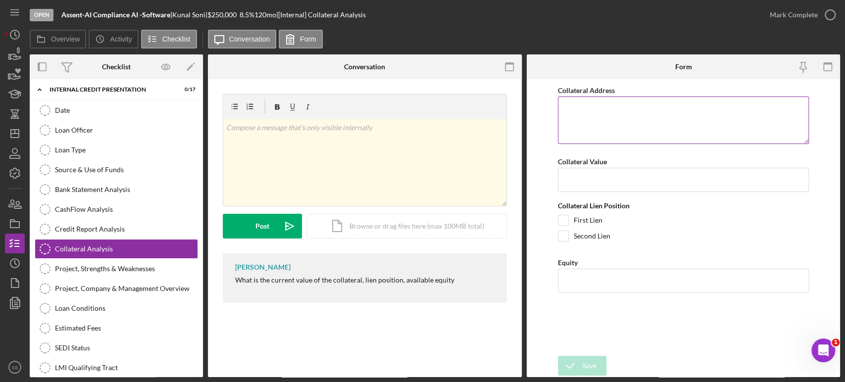
click at [586, 113] on textarea "Collateral Address" at bounding box center [683, 121] width 251 height 48
type textarea "[STREET_ADDRESS]"
click at [637, 176] on input "Collateral Value" at bounding box center [683, 180] width 251 height 24
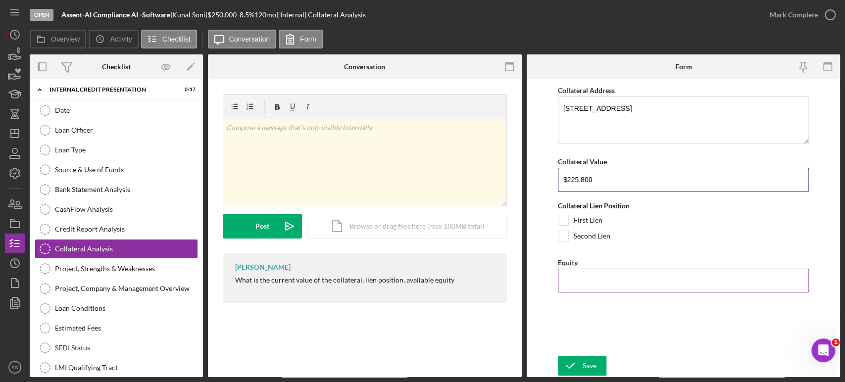
type input "$225,800"
click at [582, 280] on input "Equity" at bounding box center [683, 281] width 251 height 24
type input "$123,800"
click at [598, 367] on button "Save" at bounding box center [582, 366] width 49 height 20
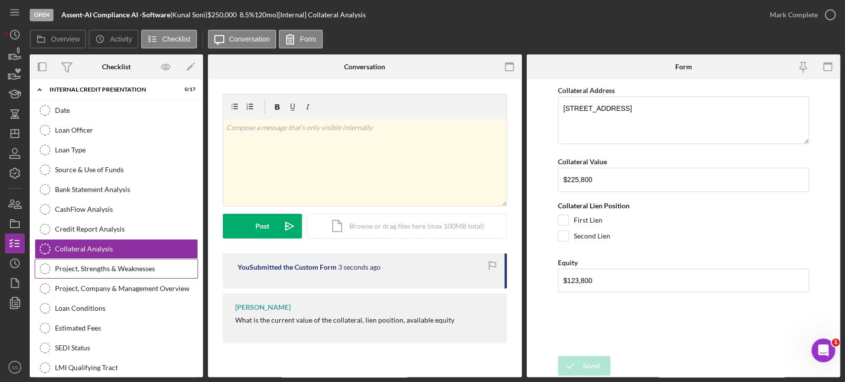
click at [70, 263] on link "Project, Strengths & Weaknesses Project, Strengths & Weaknesses" at bounding box center [116, 269] width 163 height 20
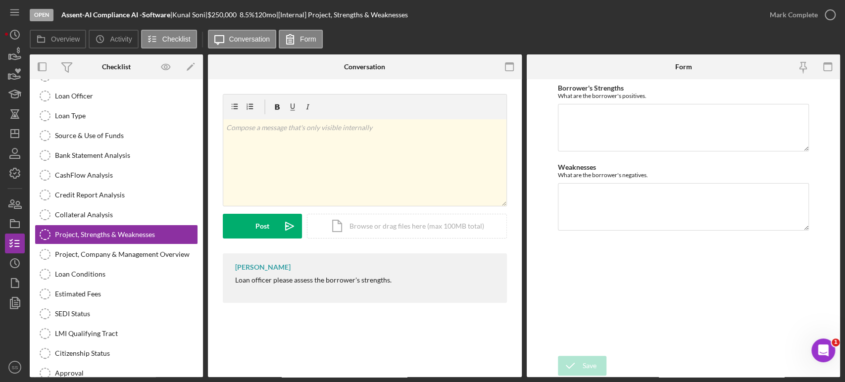
scroll to position [88, 0]
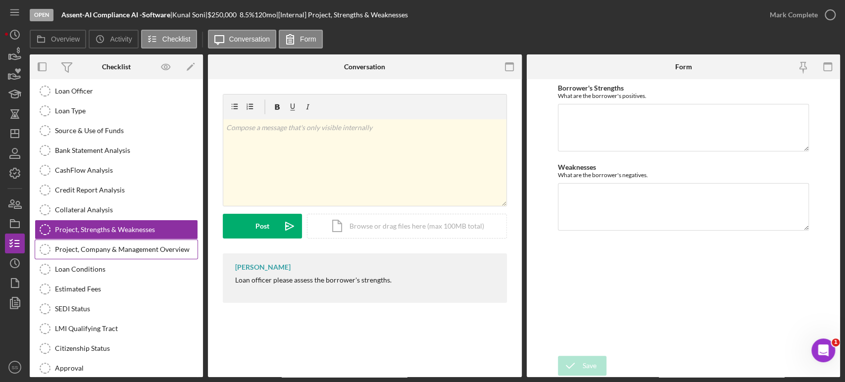
click at [145, 243] on link "Project, Company & Management Overview Project, Company & Management Overview" at bounding box center [116, 250] width 163 height 20
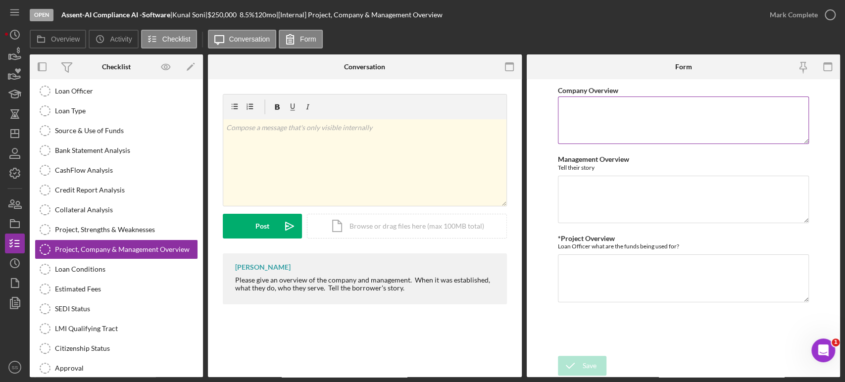
click at [594, 116] on textarea "Company Overview" at bounding box center [683, 121] width 251 height 48
paste textarea "Assent-AI is a Pittsburgh-based health-tech company focused on improving compli…"
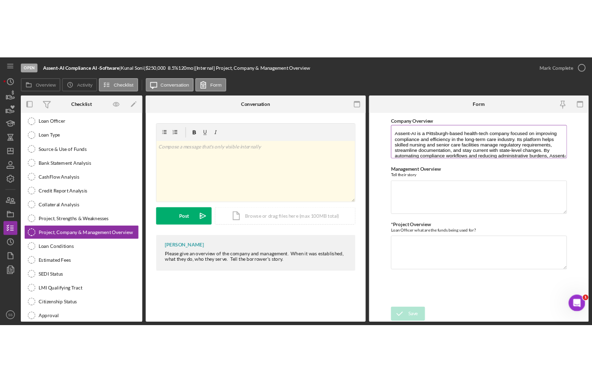
scroll to position [24, 0]
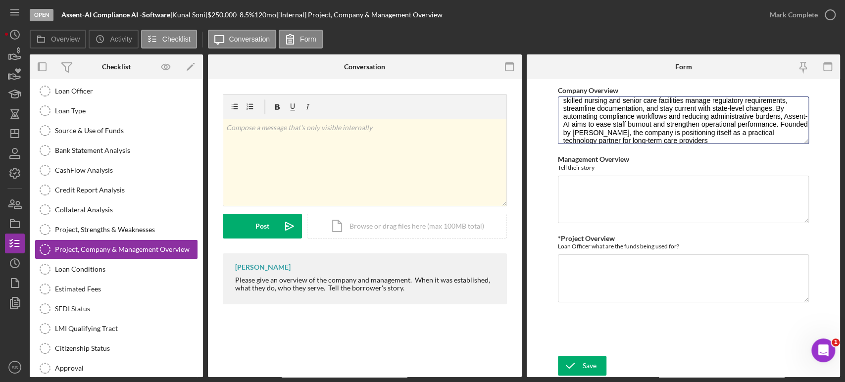
type textarea "Assent-AI is a Pittsburgh-based health-tech company focused on improving compli…"
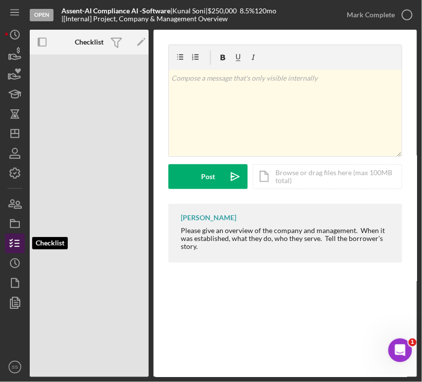
click at [10, 241] on polyline "button" at bounding box center [11, 240] width 2 height 1
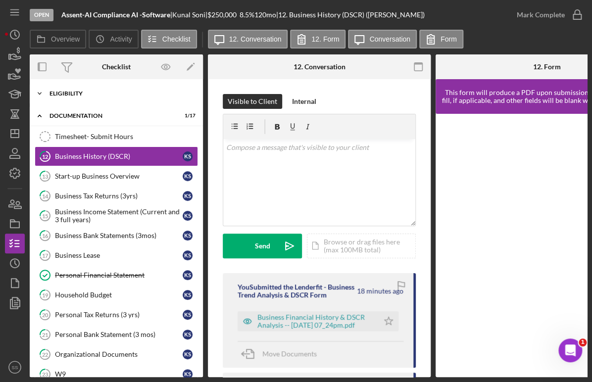
click at [55, 94] on div "Eligibility" at bounding box center [120, 94] width 141 height 6
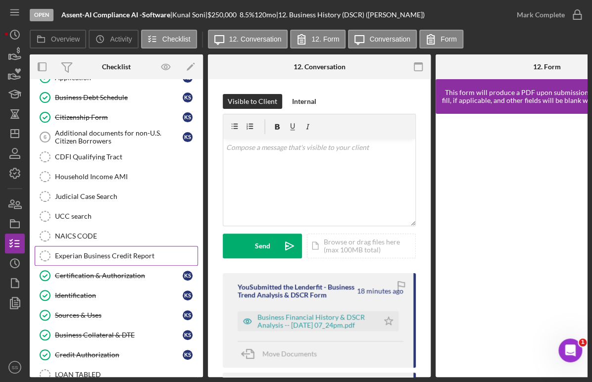
scroll to position [97, 0]
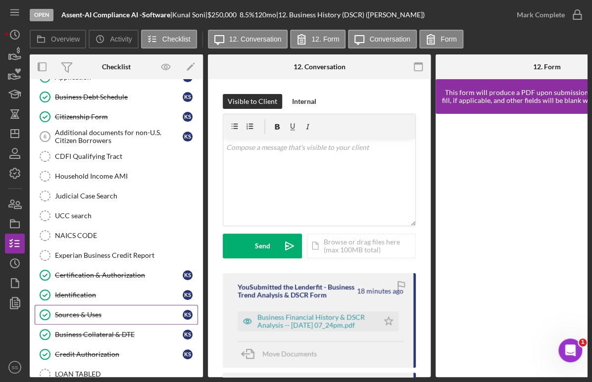
click at [78, 308] on link "Sources & Uses Sources & Uses K S" at bounding box center [116, 315] width 163 height 20
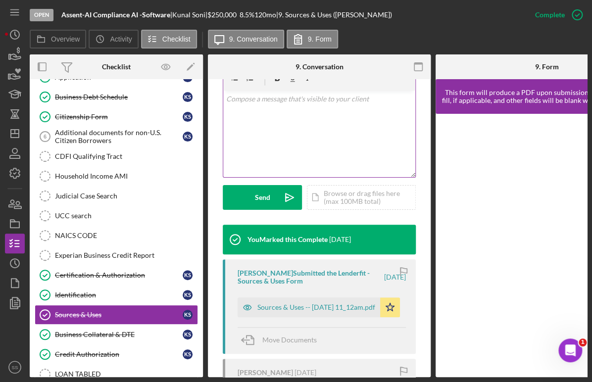
scroll to position [197, 0]
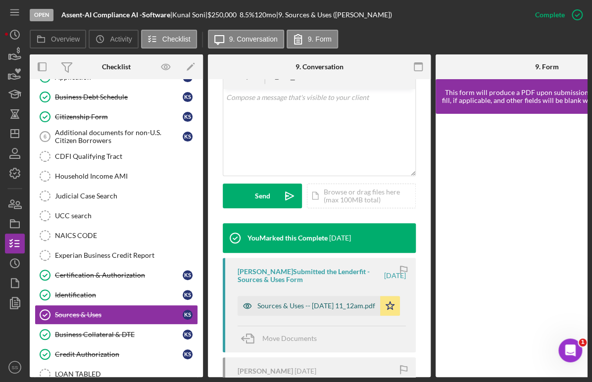
click at [294, 305] on div "Sources & Uses -- [DATE] 11_12am.pdf" at bounding box center [316, 306] width 118 height 8
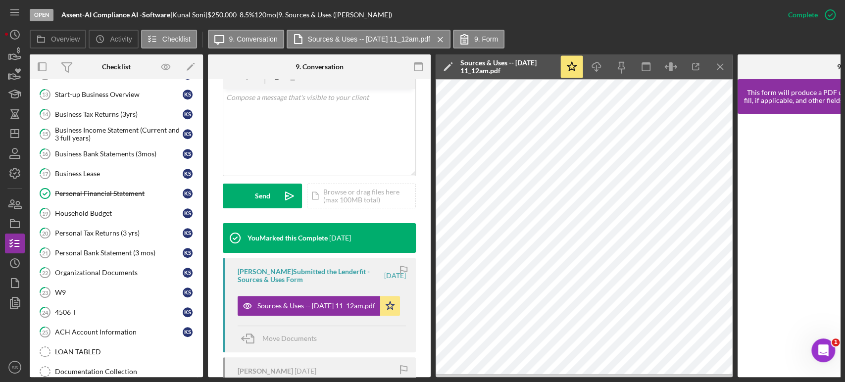
scroll to position [518, 0]
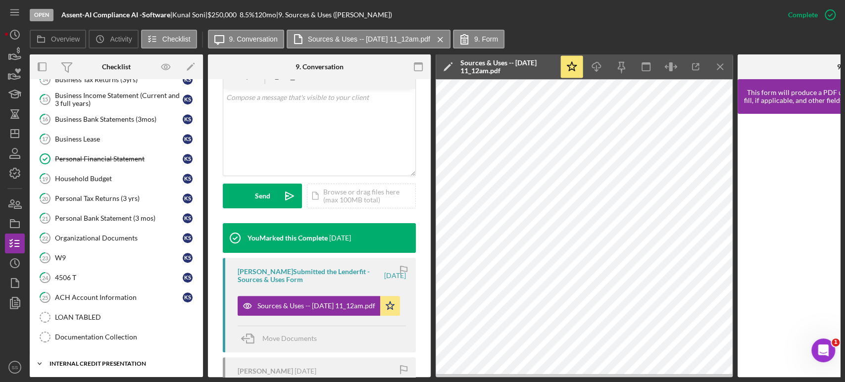
click at [93, 361] on div "Internal Credit Presentation" at bounding box center [120, 364] width 141 height 6
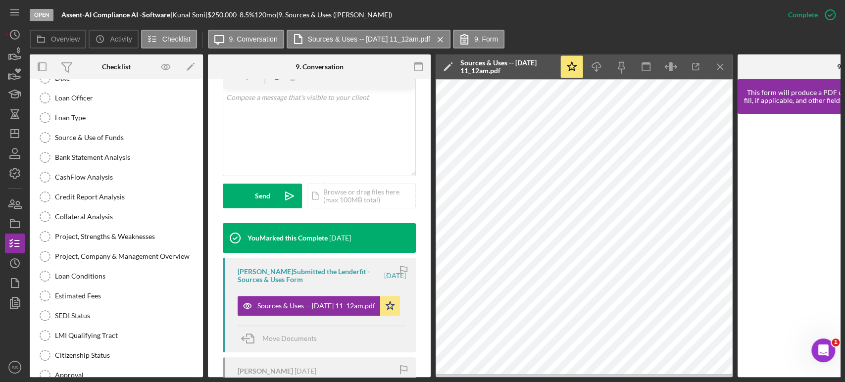
scroll to position [825, 0]
click at [116, 252] on div "Project, Company & Management Overview" at bounding box center [126, 256] width 143 height 8
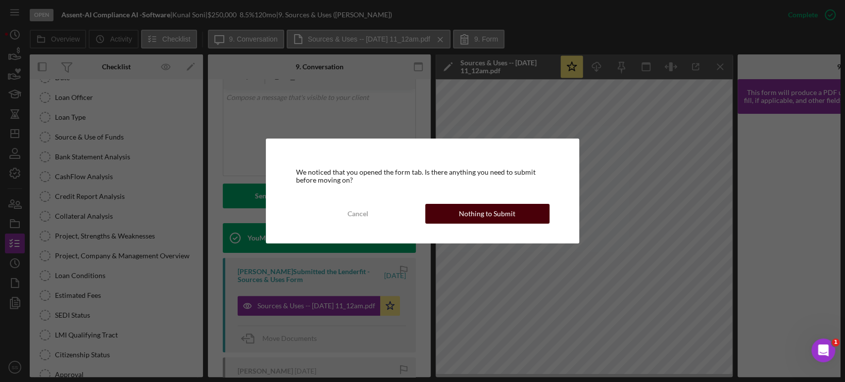
click at [482, 213] on div "Nothing to Submit" at bounding box center [487, 214] width 56 height 20
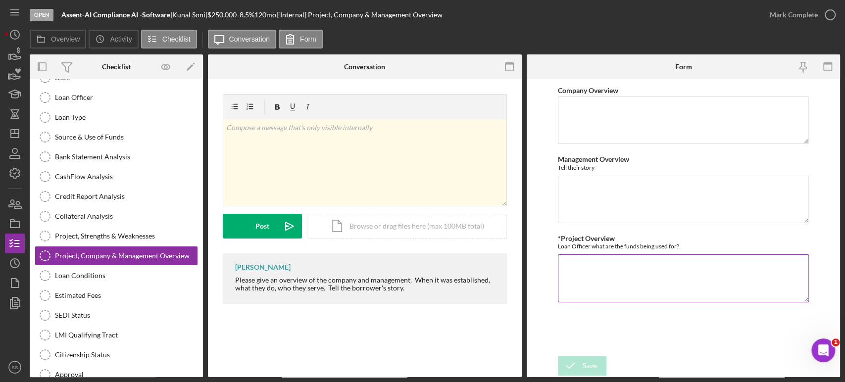
click at [569, 268] on textarea "*Project Overview" at bounding box center [683, 278] width 251 height 48
paste textarea "The requested $250,000 loan will support final development and pilot launch of …"
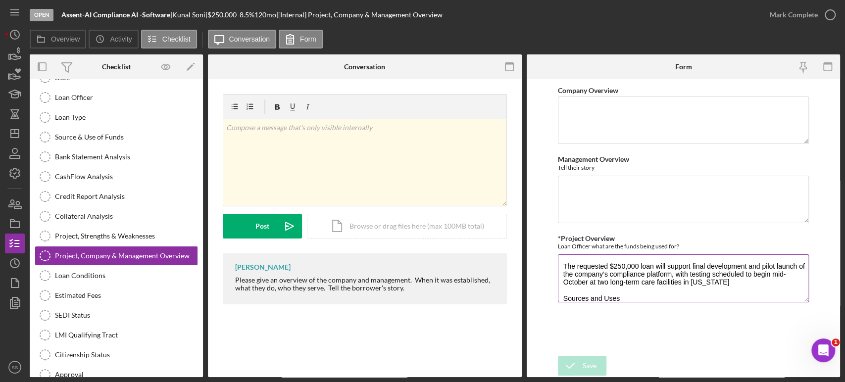
scroll to position [80, 0]
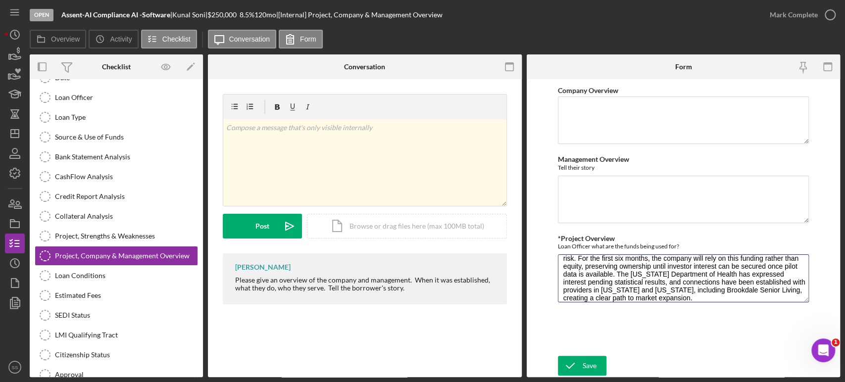
type textarea "The requested $250,000 loan will support final development and pilot launch of …"
click at [624, 112] on textarea "Company Overview" at bounding box center [683, 121] width 251 height 48
paste textarea "Assent-AI is a Pittsburgh-based health-tech company focused on improving compli…"
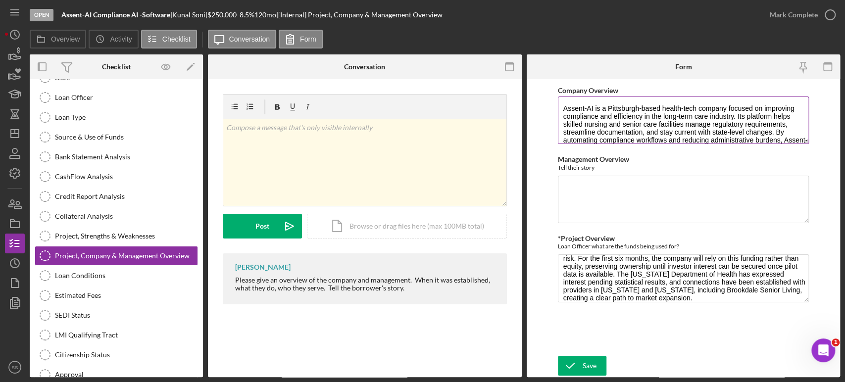
scroll to position [24, 0]
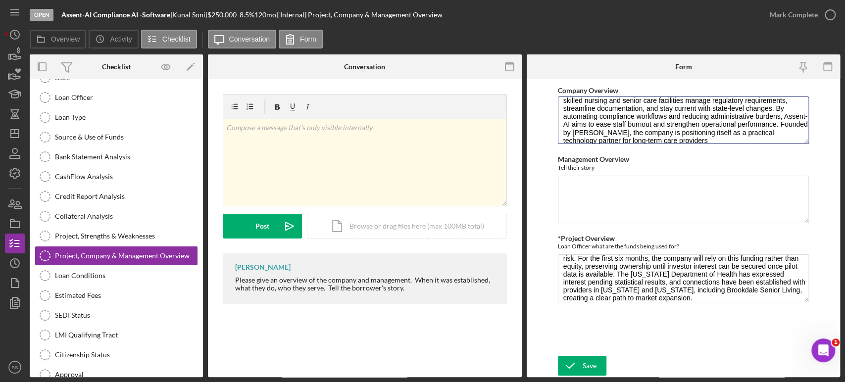
type textarea "Assent-AI is a Pittsburgh-based health-tech company focused on improving compli…"
click at [568, 188] on textarea "Management Overview" at bounding box center [683, 200] width 251 height 48
paste textarea "[PERSON_NAME] is the founder of Assent-AI and holds a Master of Health Administ…"
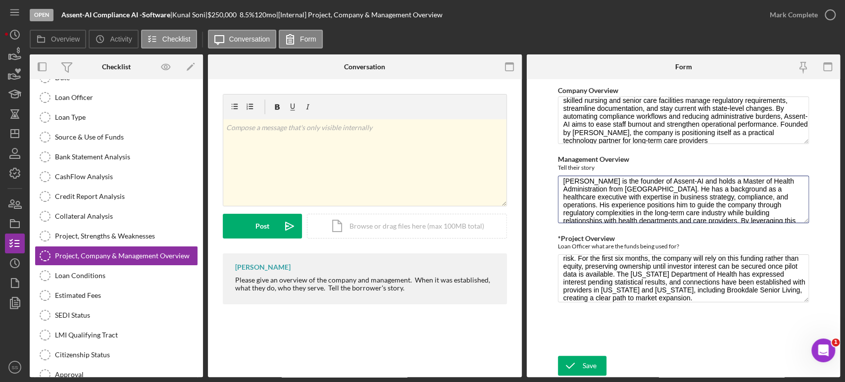
scroll to position [0, 0]
drag, startPoint x: 715, startPoint y: 220, endPoint x: 541, endPoint y: 166, distance: 182.4
click at [541, 166] on form "Company Overview Assent-AI is a Pittsburgh-based health-tech company focused on…" at bounding box center [684, 228] width 314 height 298
paste textarea "and analytics consultant, with expertise in business strategy, compliance, and …"
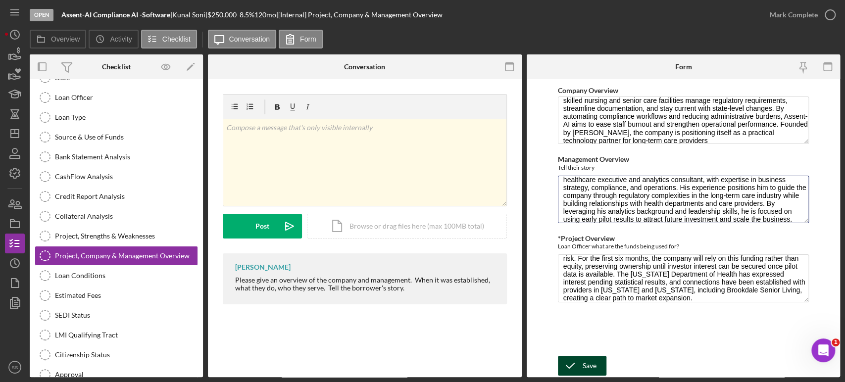
type textarea "[PERSON_NAME] is the founder of Assent-AI and holds a Master of Health Administ…"
click at [578, 361] on icon "submit" at bounding box center [570, 365] width 25 height 25
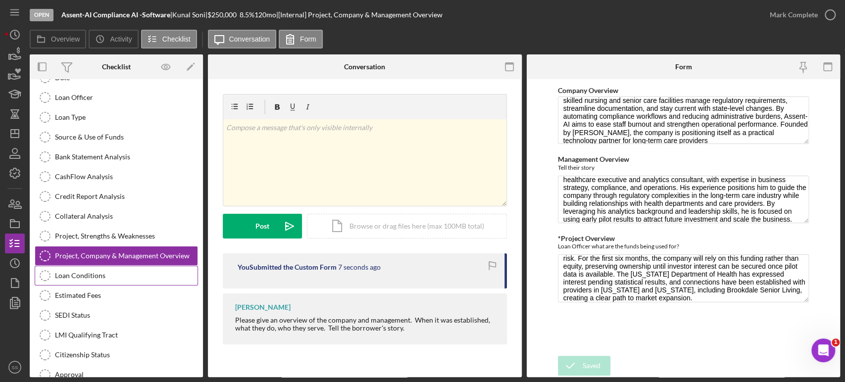
click at [87, 266] on link "Loan Conditions Loan Conditions" at bounding box center [116, 276] width 163 height 20
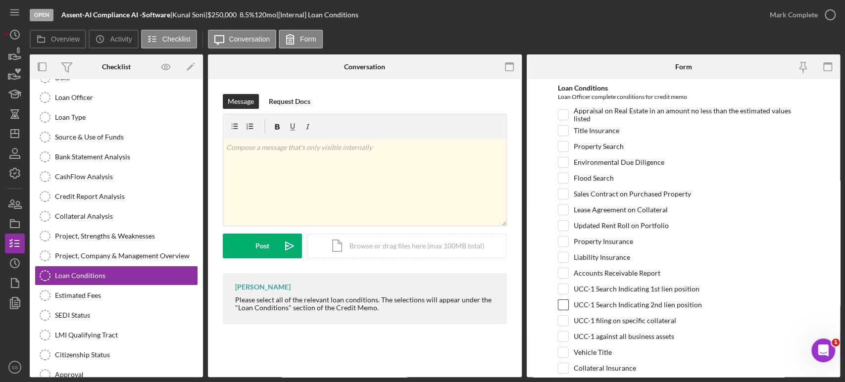
click at [568, 302] on div at bounding box center [563, 305] width 11 height 11
click at [565, 305] on input "UCC-1 Search Indicating 2nd lien position" at bounding box center [563, 305] width 10 height 10
checkbox input "true"
click at [563, 333] on input "UCC-1 against all business assets" at bounding box center [563, 337] width 10 height 10
checkbox input "true"
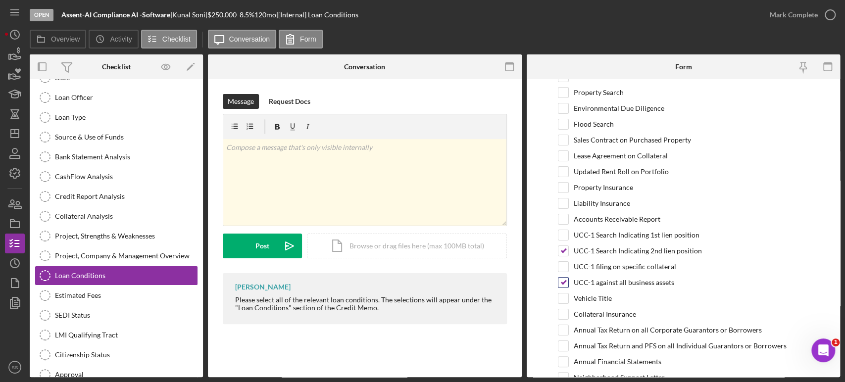
scroll to position [98, 0]
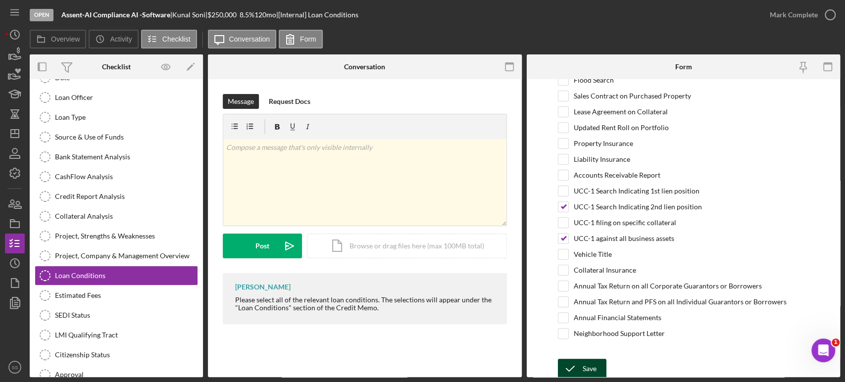
click at [576, 363] on icon "submit" at bounding box center [570, 368] width 25 height 25
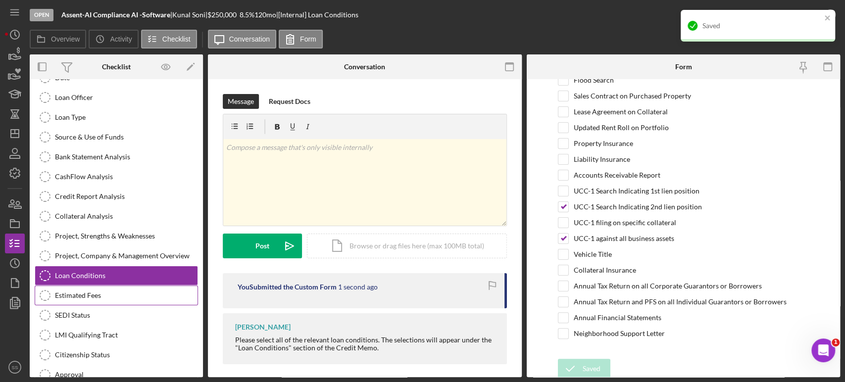
click at [107, 292] on div "Estimated Fees" at bounding box center [126, 296] width 143 height 8
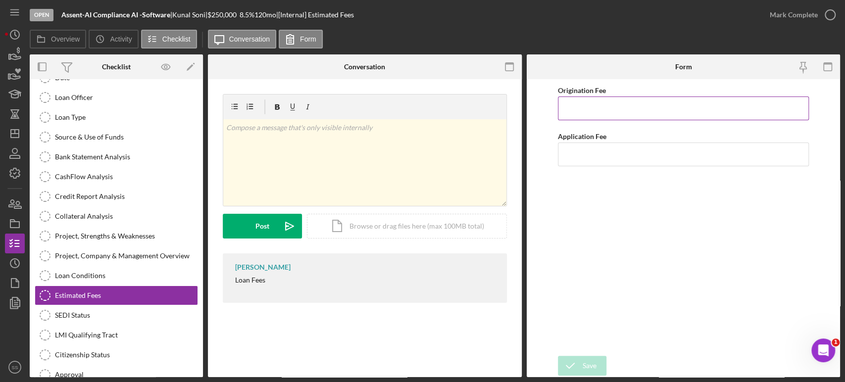
click at [593, 108] on input "Origination Fee" at bounding box center [683, 109] width 251 height 24
type input "$1,250"
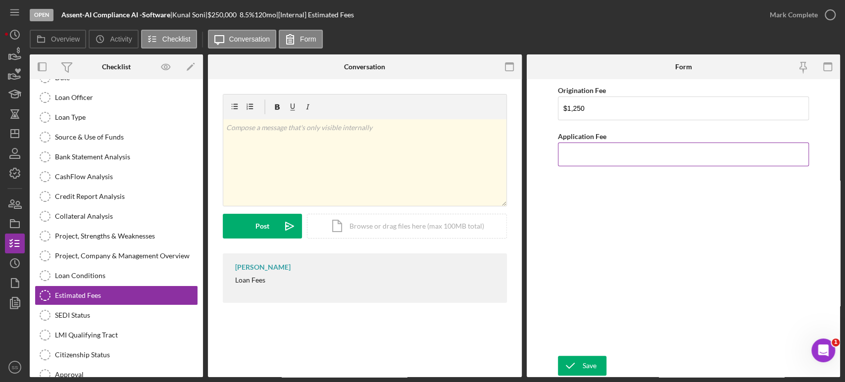
click at [621, 157] on input "Application Fee" at bounding box center [683, 155] width 251 height 24
type input "$200"
click at [586, 361] on div "Save" at bounding box center [590, 366] width 14 height 20
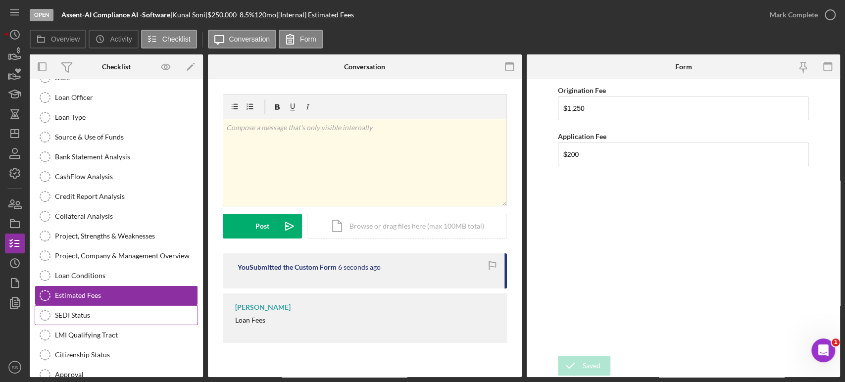
click at [99, 311] on div "SEDI Status" at bounding box center [126, 315] width 143 height 8
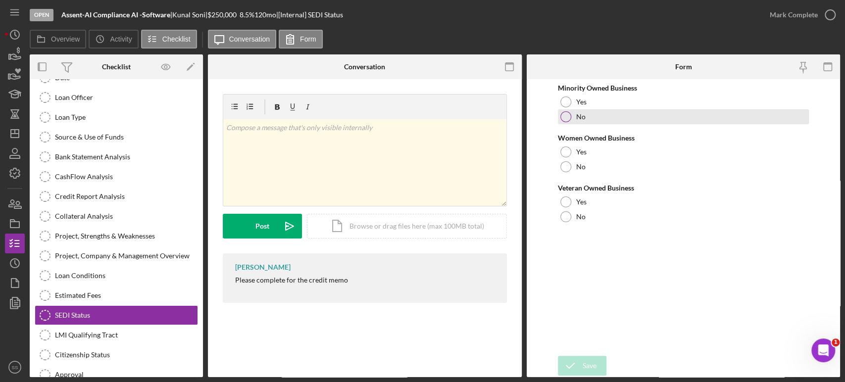
click at [564, 116] on div at bounding box center [565, 116] width 11 height 11
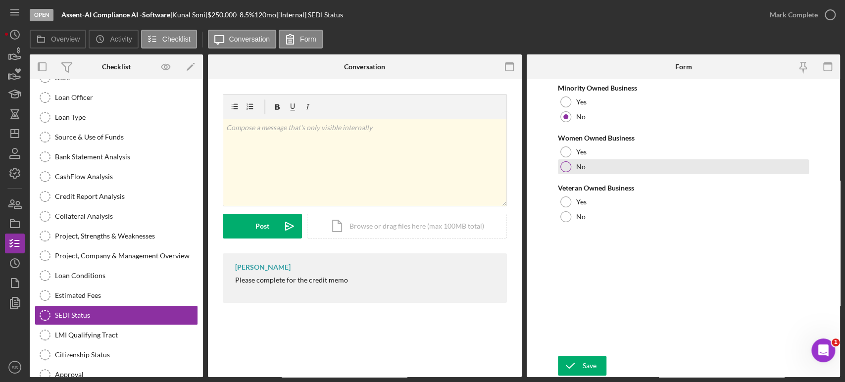
click at [562, 163] on div at bounding box center [565, 166] width 11 height 11
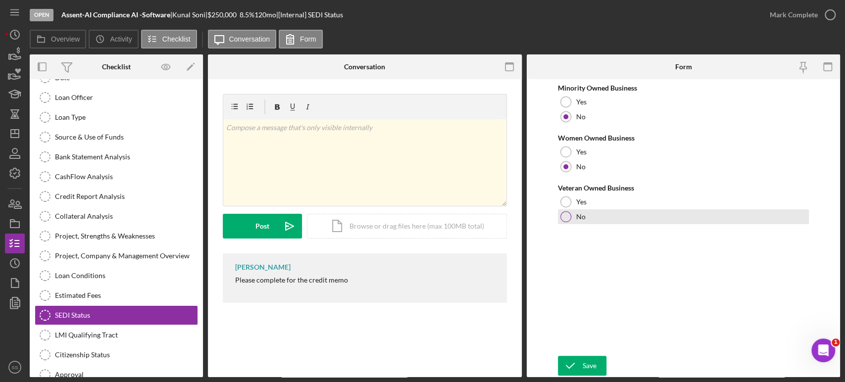
click at [565, 216] on div at bounding box center [565, 216] width 11 height 11
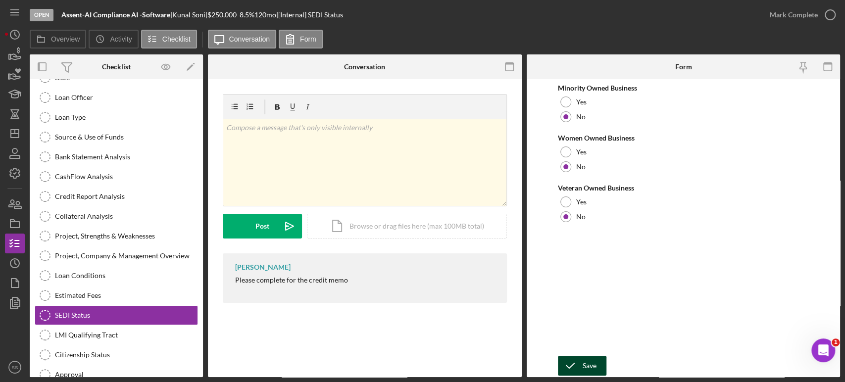
click at [572, 366] on icon "submit" at bounding box center [570, 365] width 25 height 25
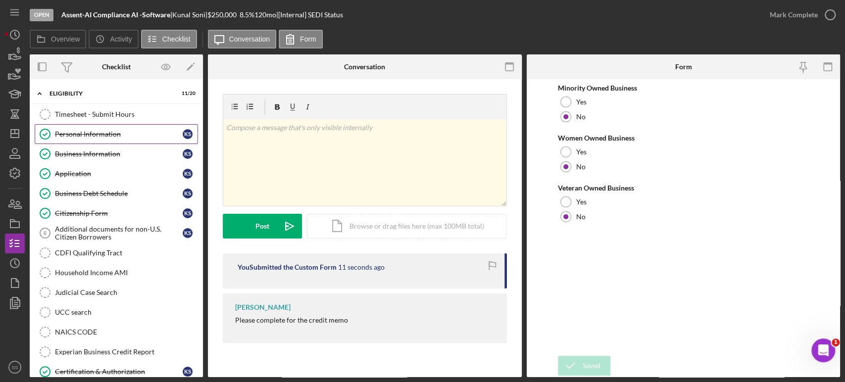
click at [99, 137] on div "Personal Information" at bounding box center [119, 134] width 128 height 8
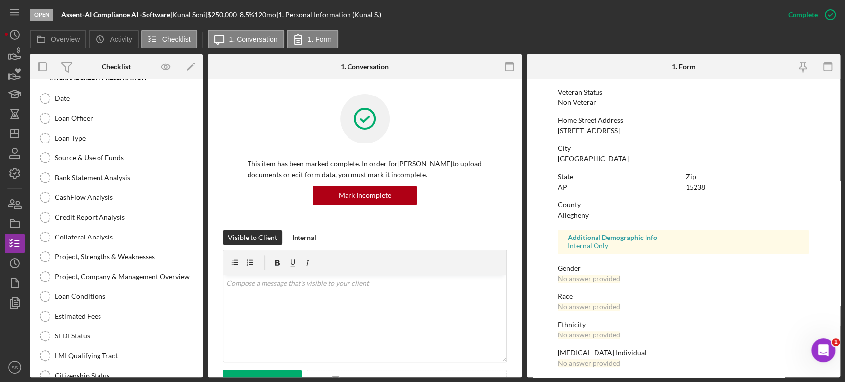
scroll to position [806, 0]
click at [91, 310] on div "Estimated Fees" at bounding box center [126, 314] width 143 height 8
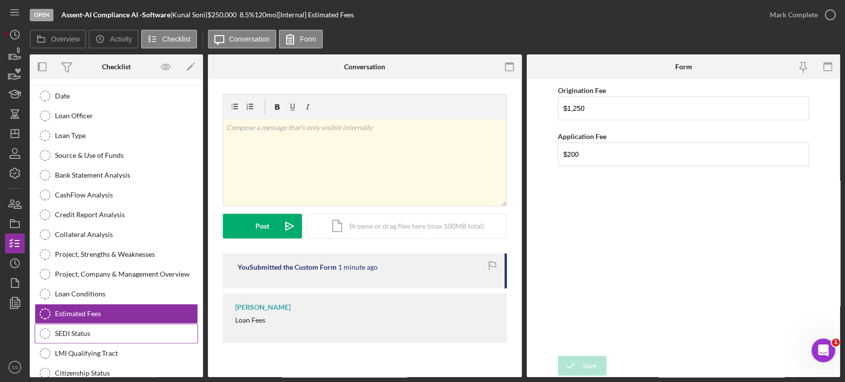
click at [79, 330] on div "SEDI Status" at bounding box center [126, 334] width 143 height 8
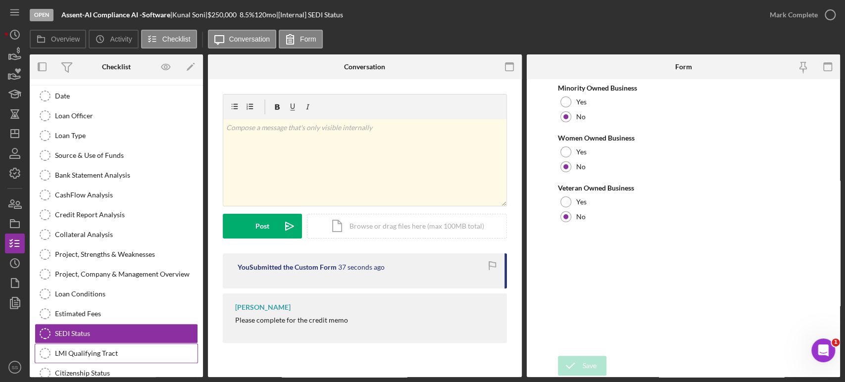
click at [83, 350] on div "LMI Qualifying Tract" at bounding box center [126, 354] width 143 height 8
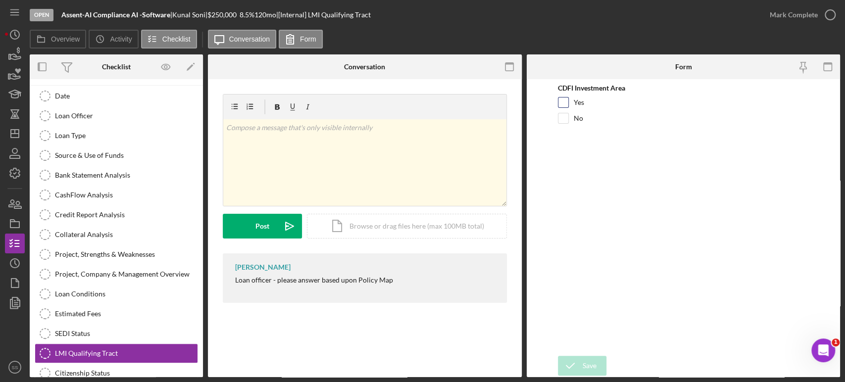
click at [561, 105] on input "Yes" at bounding box center [563, 103] width 10 height 10
checkbox input "true"
click at [575, 358] on icon "submit" at bounding box center [570, 365] width 25 height 25
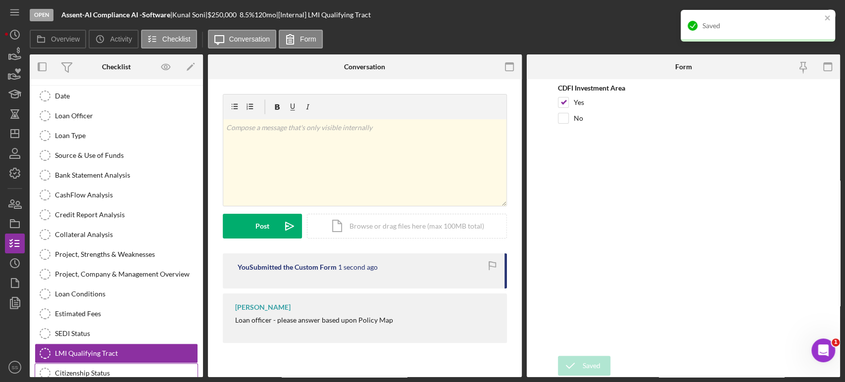
click at [95, 369] on div "Citizenship Status" at bounding box center [126, 373] width 143 height 8
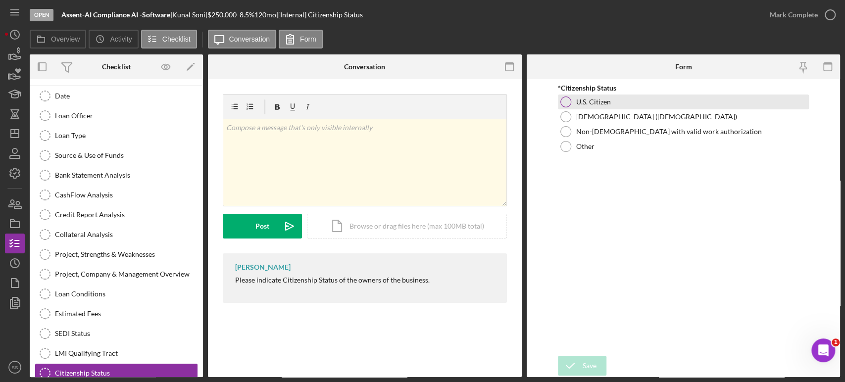
click at [563, 98] on div at bounding box center [565, 102] width 11 height 11
click at [571, 370] on icon "submit" at bounding box center [570, 365] width 25 height 25
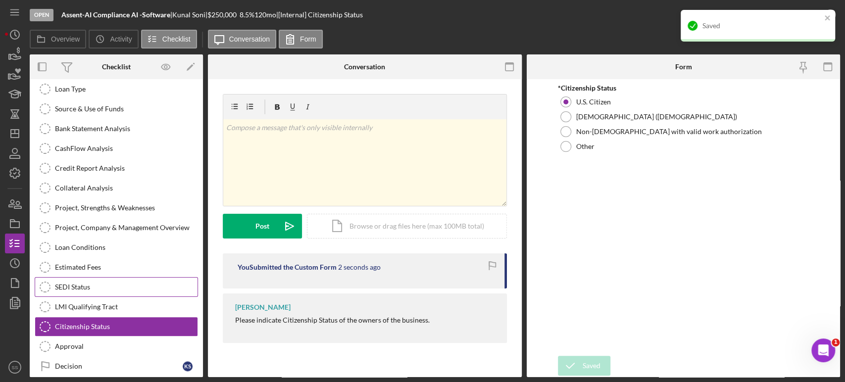
scroll to position [855, 0]
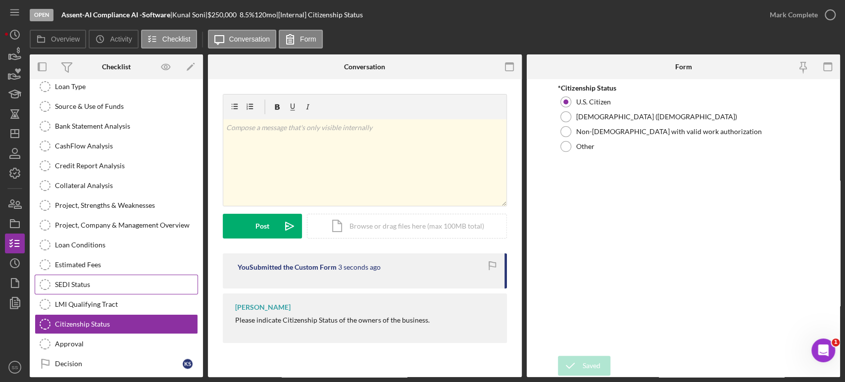
click at [117, 340] on div "Approval" at bounding box center [126, 344] width 143 height 8
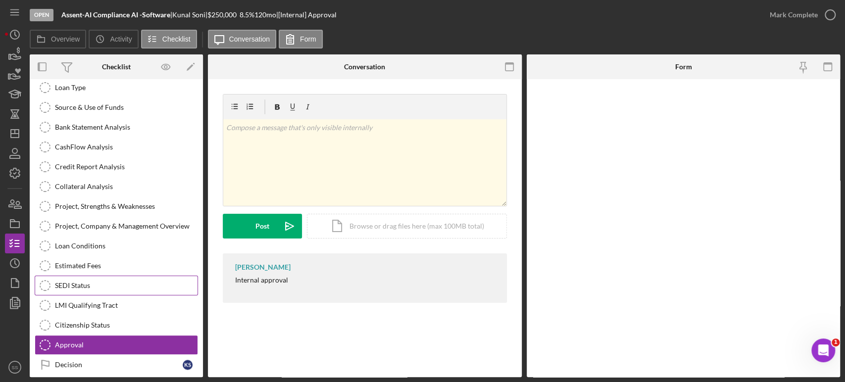
scroll to position [855, 0]
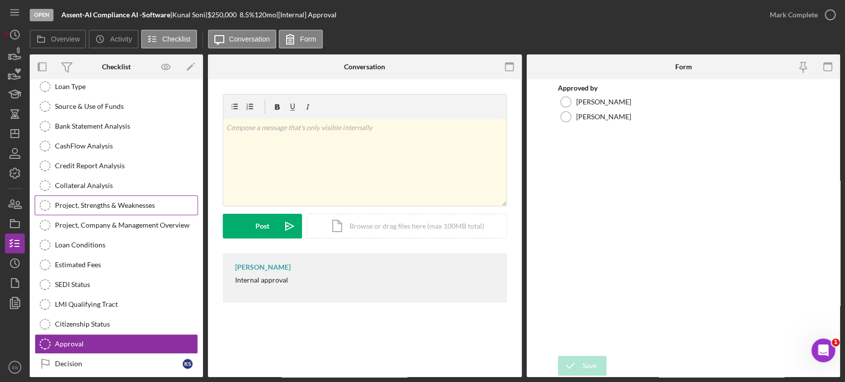
click at [119, 208] on link "Project, Strengths & Weaknesses Project, Strengths & Weaknesses" at bounding box center [116, 206] width 163 height 20
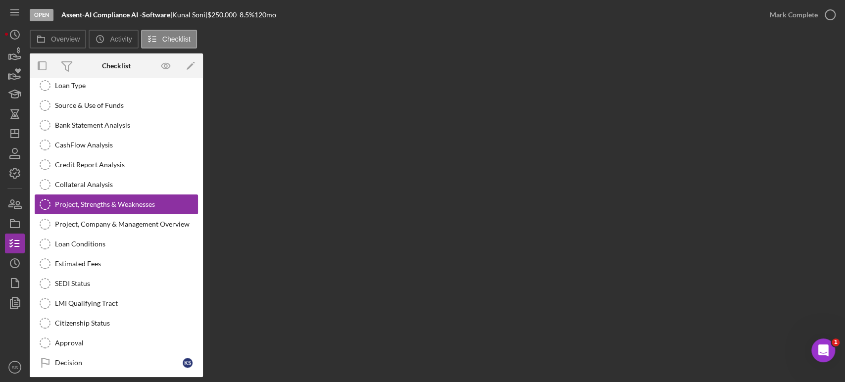
scroll to position [855, 0]
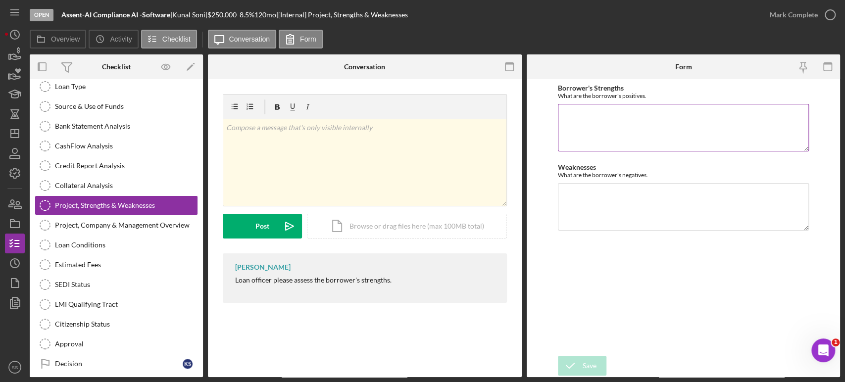
click at [627, 120] on textarea "Borrower's Strengths" at bounding box center [683, 128] width 251 height 48
paste textarea "The borrower demonstrates strong personal financial responsibility, with an exc…"
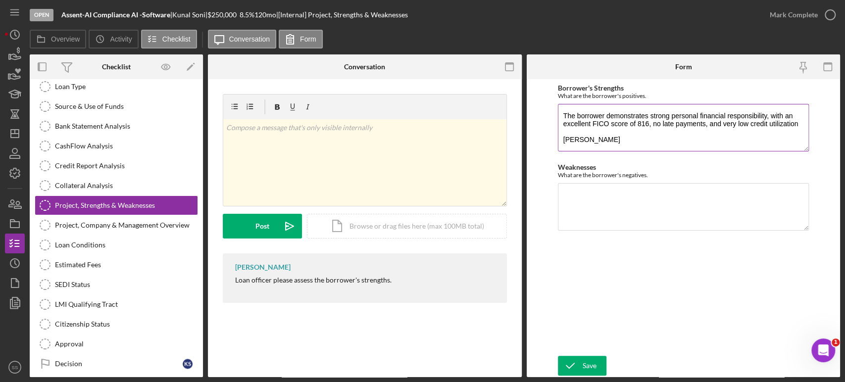
scroll to position [48, 0]
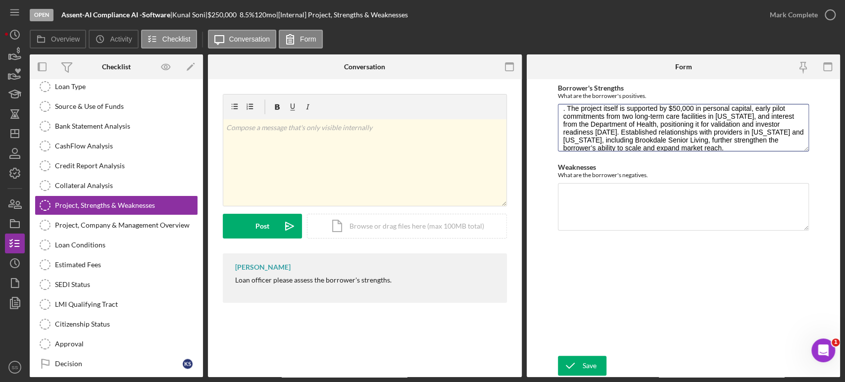
type textarea "The borrower demonstrates strong personal financial responsibility, with an exc…"
click at [579, 203] on textarea "Weaknesses" at bounding box center [683, 207] width 251 height 48
paste textarea "The primary weakness is that the business is still in its early stage, with rev…"
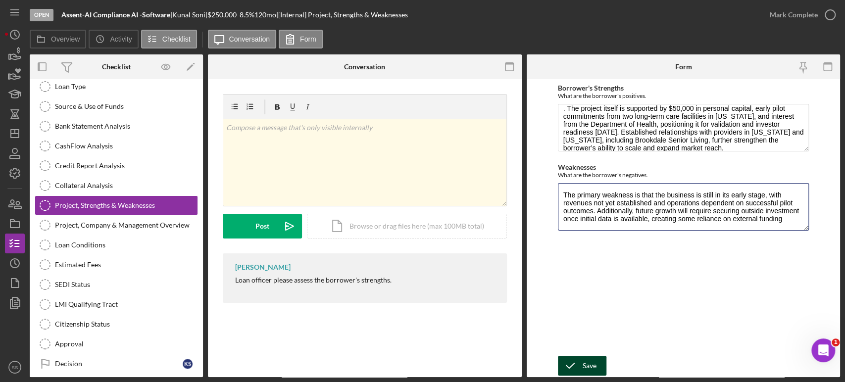
type textarea "The primary weakness is that the business is still in its early stage, with rev…"
click at [584, 366] on div "Save" at bounding box center [590, 366] width 14 height 20
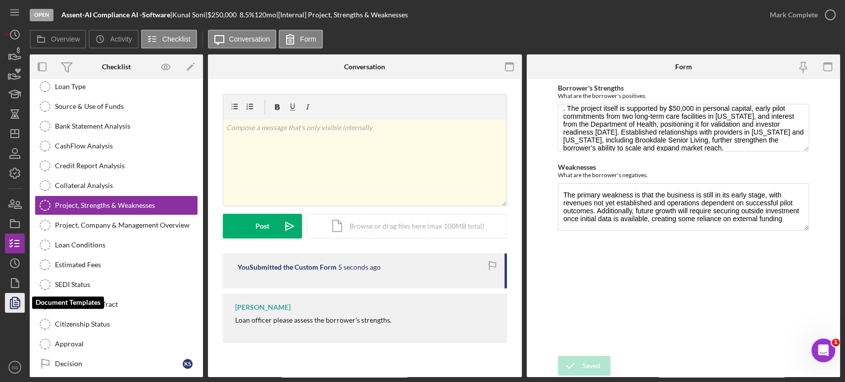
click at [12, 309] on icon "button" at bounding box center [14, 303] width 25 height 25
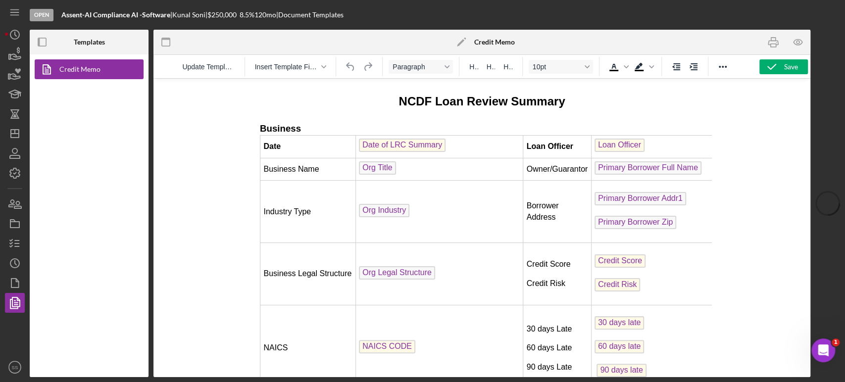
scroll to position [184, 0]
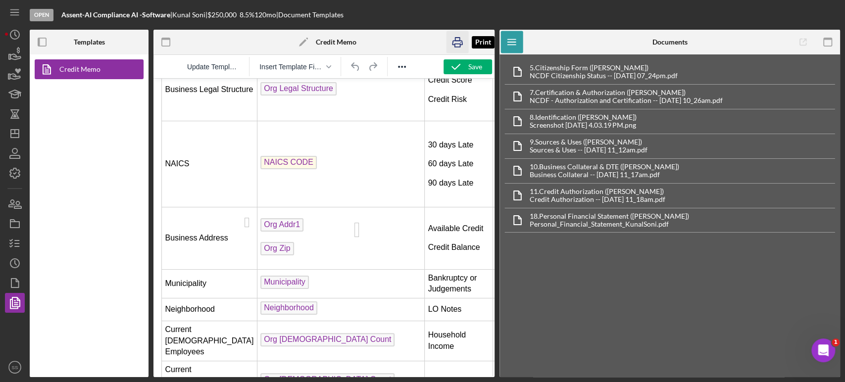
click at [454, 38] on icon "button" at bounding box center [457, 42] width 22 height 22
click at [11, 132] on polygon "button" at bounding box center [15, 134] width 8 height 8
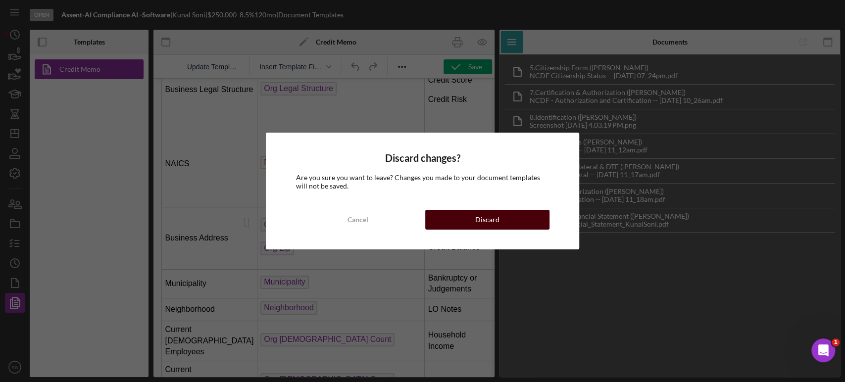
click at [482, 220] on div "Discard" at bounding box center [487, 220] width 24 height 20
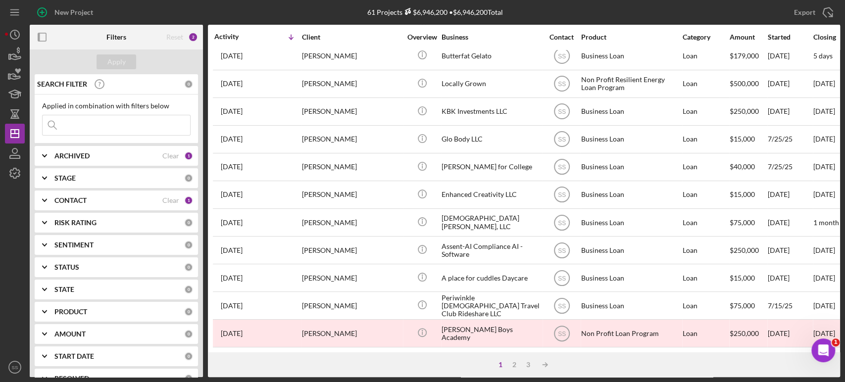
scroll to position [286, 0]
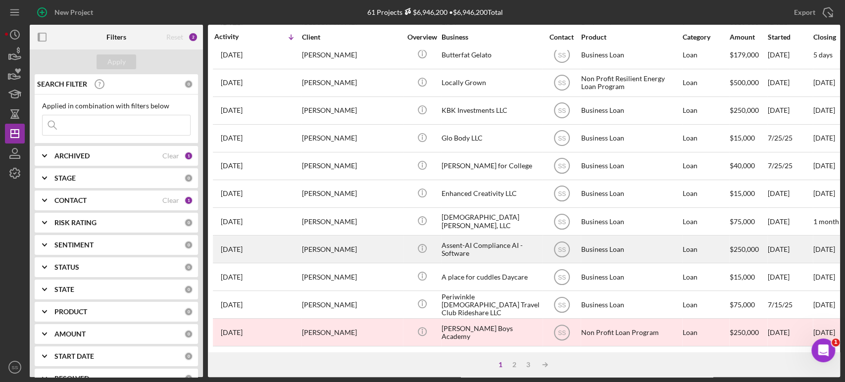
click at [340, 246] on div "[PERSON_NAME]" at bounding box center [351, 249] width 99 height 26
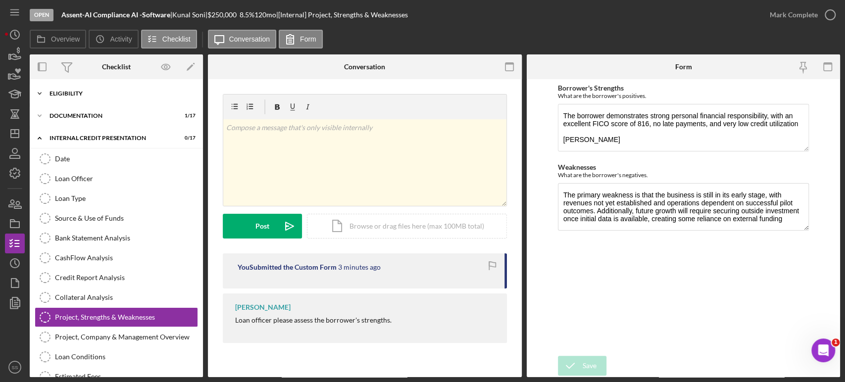
click at [107, 87] on div "Icon/Expander Eligibility 11 / 20" at bounding box center [116, 94] width 173 height 20
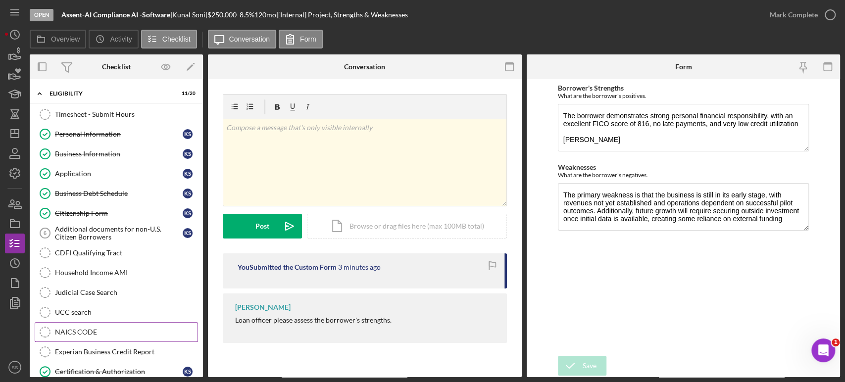
click at [91, 332] on div "NAICS CODE" at bounding box center [126, 332] width 143 height 8
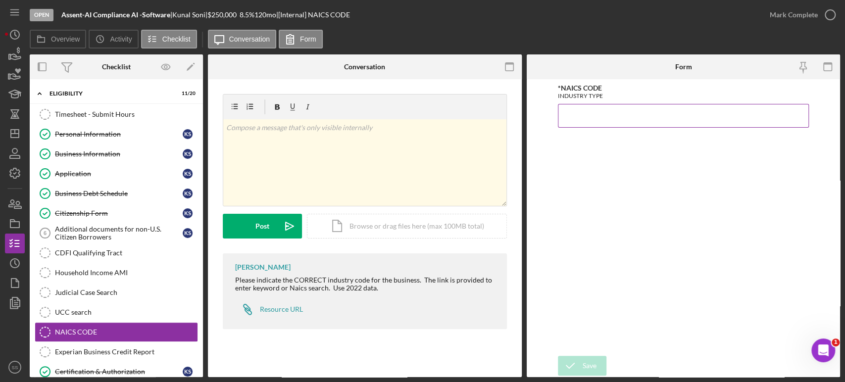
click at [577, 115] on input "*NAICS CODE" at bounding box center [683, 116] width 251 height 24
paste input "511,210"
type input "511,210"
click at [580, 364] on icon "submit" at bounding box center [570, 365] width 25 height 25
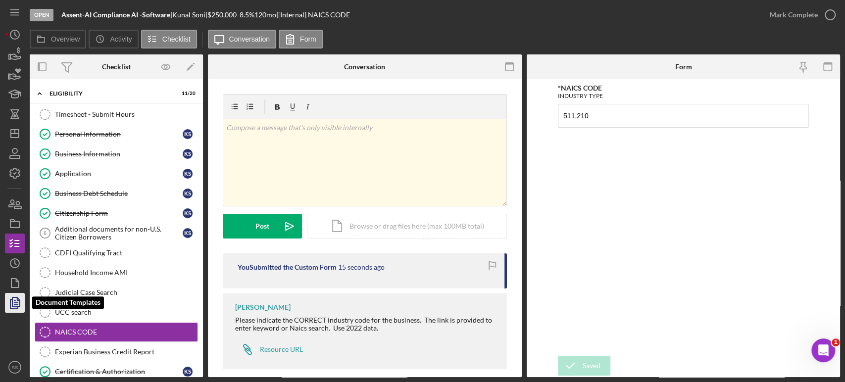
click at [13, 299] on icon "button" at bounding box center [14, 303] width 25 height 25
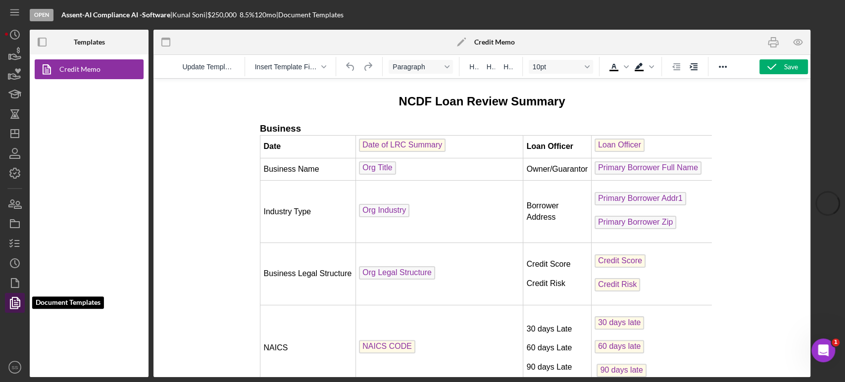
scroll to position [180, 0]
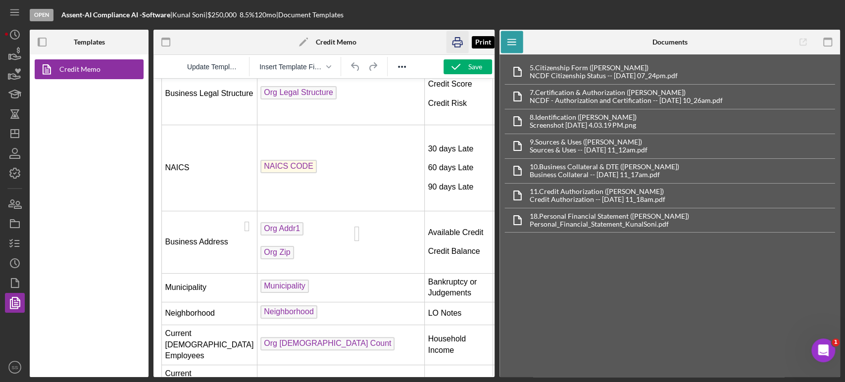
drag, startPoint x: 452, startPoint y: 39, endPoint x: 117, endPoint y: 270, distance: 407.0
click at [451, 39] on icon "button" at bounding box center [457, 42] width 22 height 22
click at [15, 244] on line "button" at bounding box center [17, 244] width 4 height 0
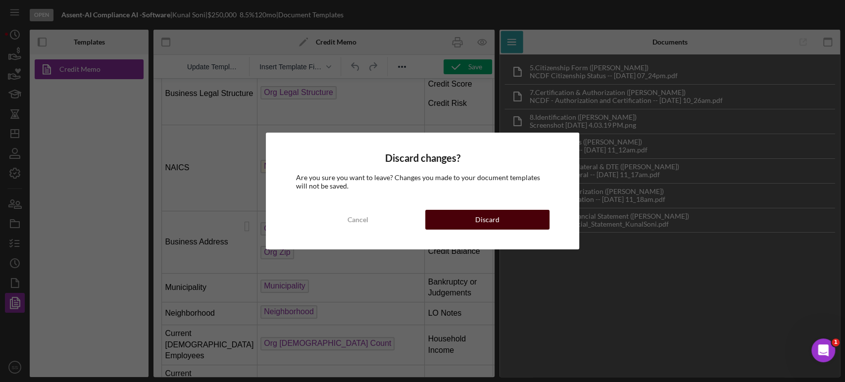
click at [475, 217] on div "Discard" at bounding box center [487, 220] width 24 height 20
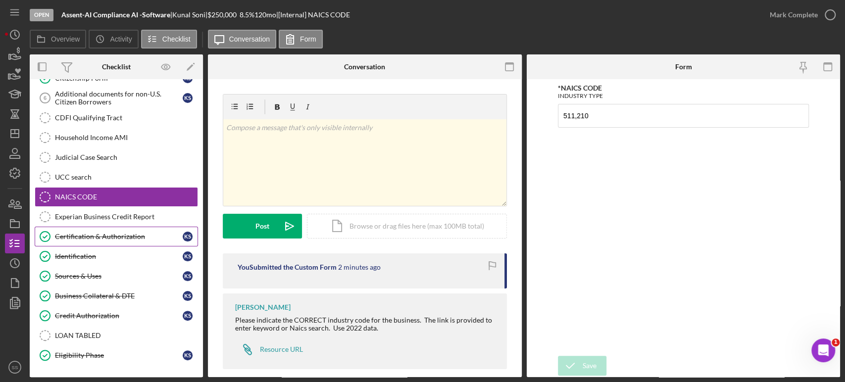
scroll to position [175, 0]
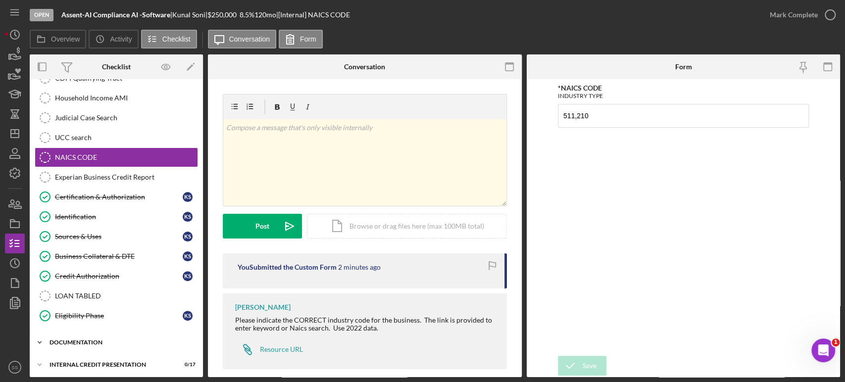
click at [94, 342] on div "documentation" at bounding box center [120, 343] width 141 height 6
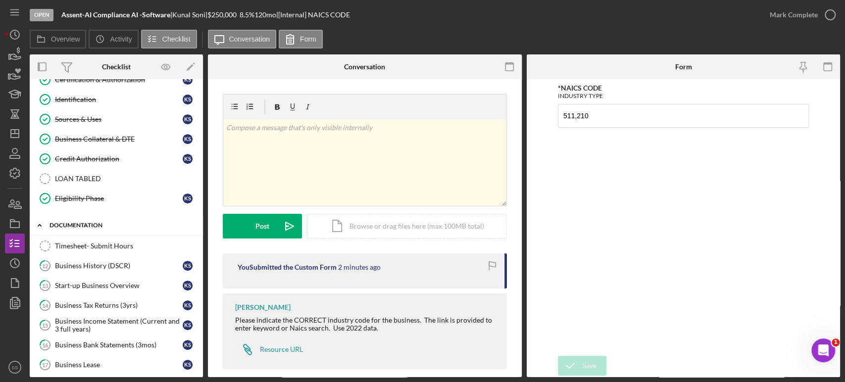
scroll to position [304, 0]
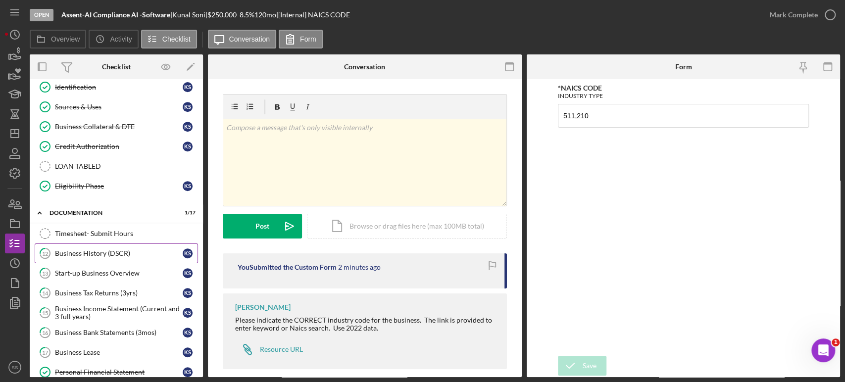
click at [107, 250] on div "Business History (DSCR)" at bounding box center [119, 254] width 128 height 8
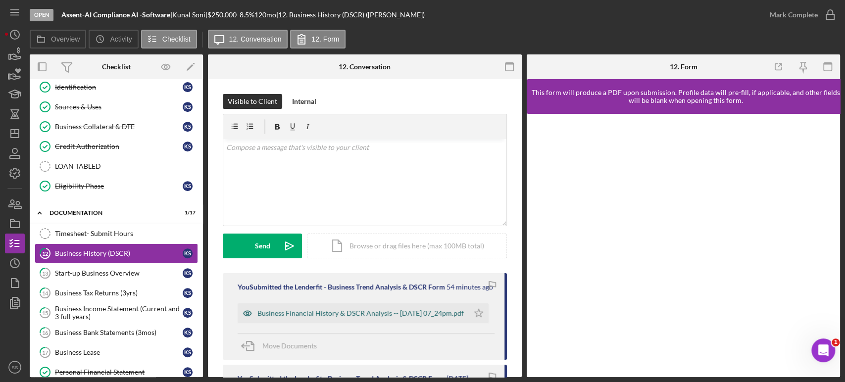
click at [351, 317] on div "Business Financial History & DSCR Analysis -- [DATE] 07_24pm.pdf" at bounding box center [360, 313] width 206 height 8
